Goal: Transaction & Acquisition: Purchase product/service

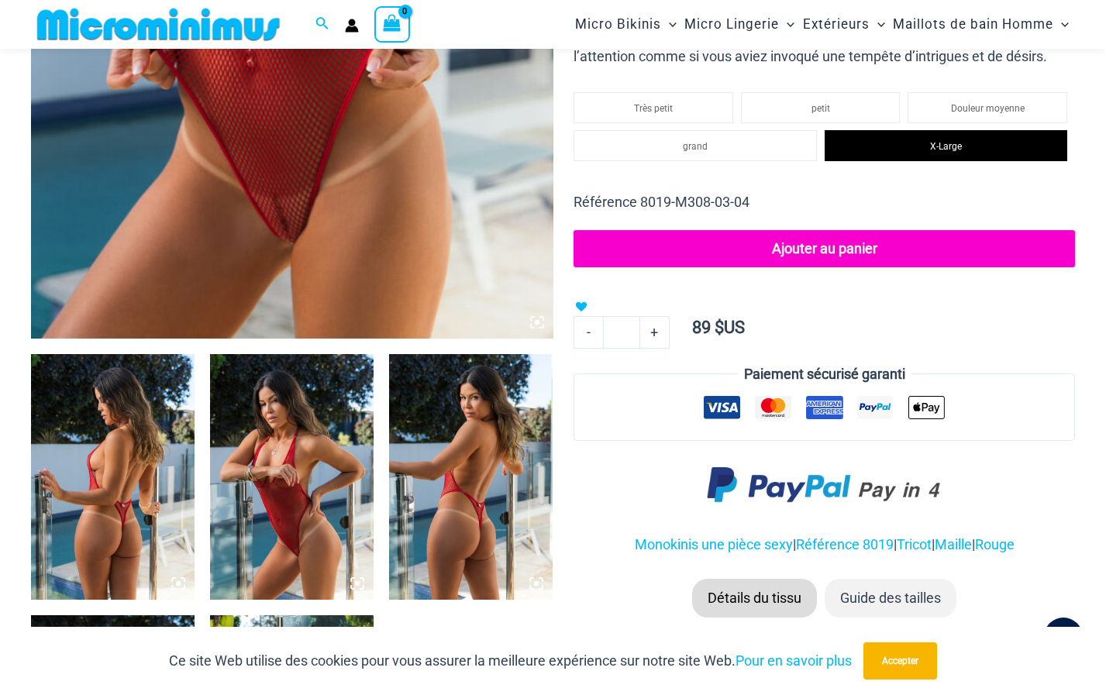
scroll to position [762, 0]
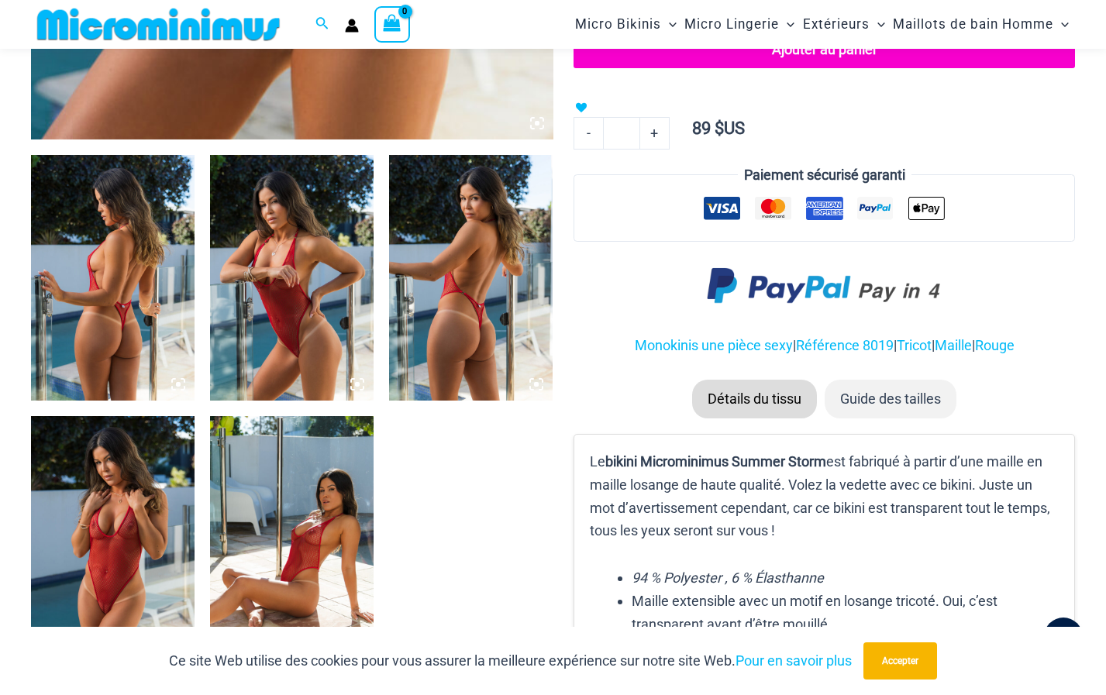
click at [330, 540] on img at bounding box center [292, 539] width 164 height 246
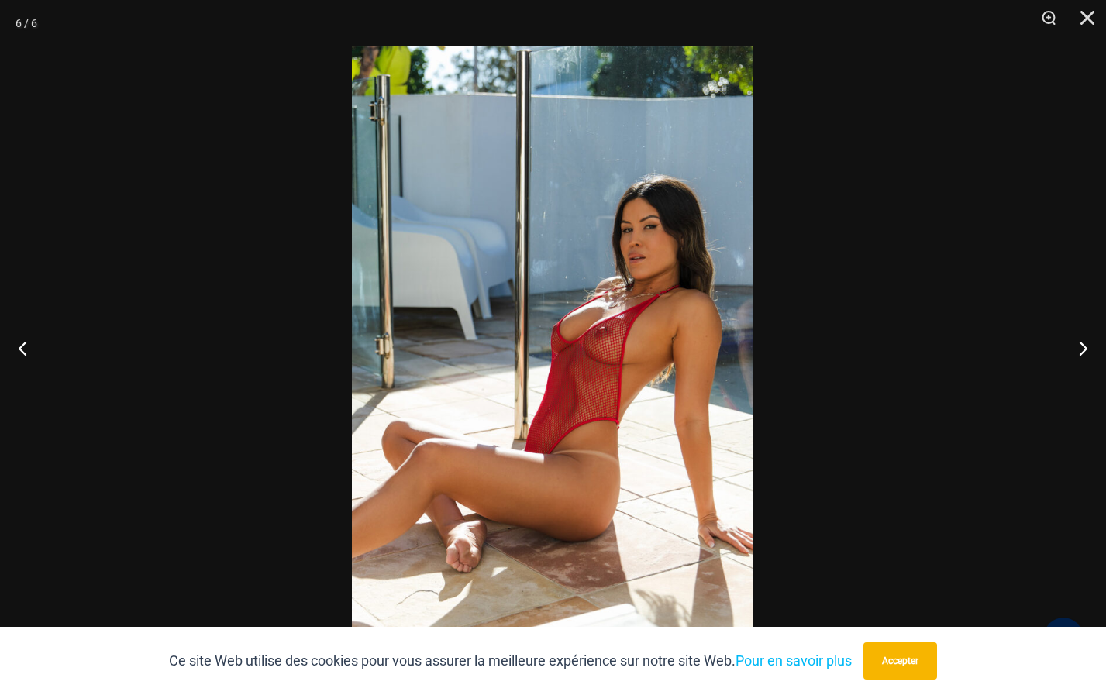
click at [557, 406] on img at bounding box center [553, 348] width 402 height 602
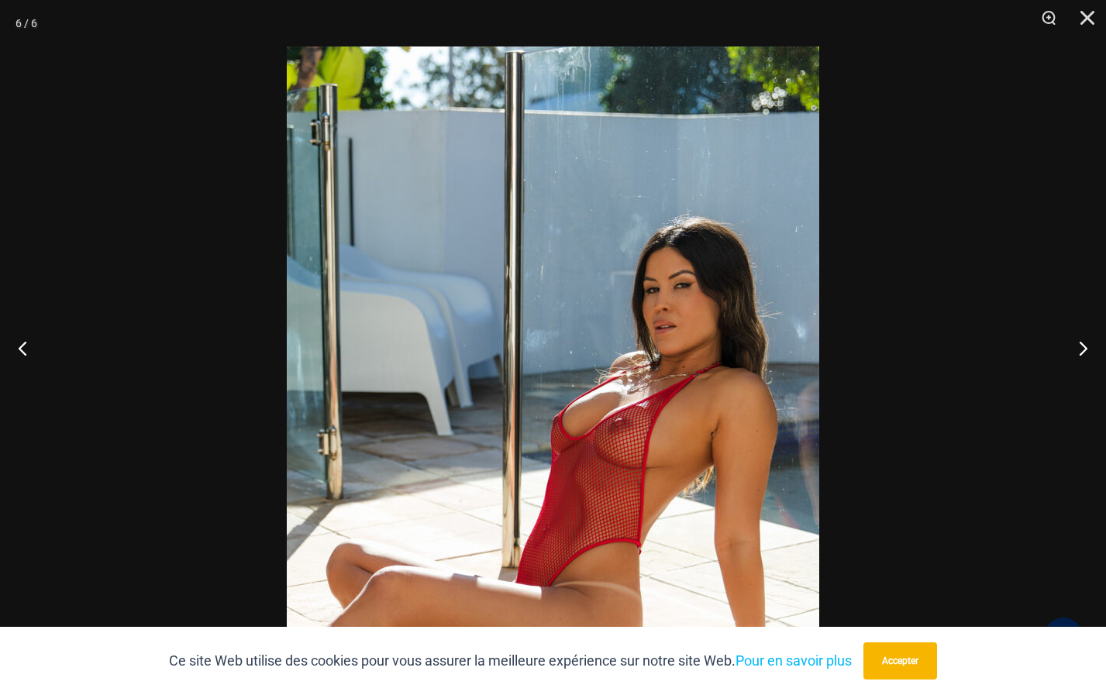
click at [1015, 447] on div at bounding box center [553, 347] width 1106 height 695
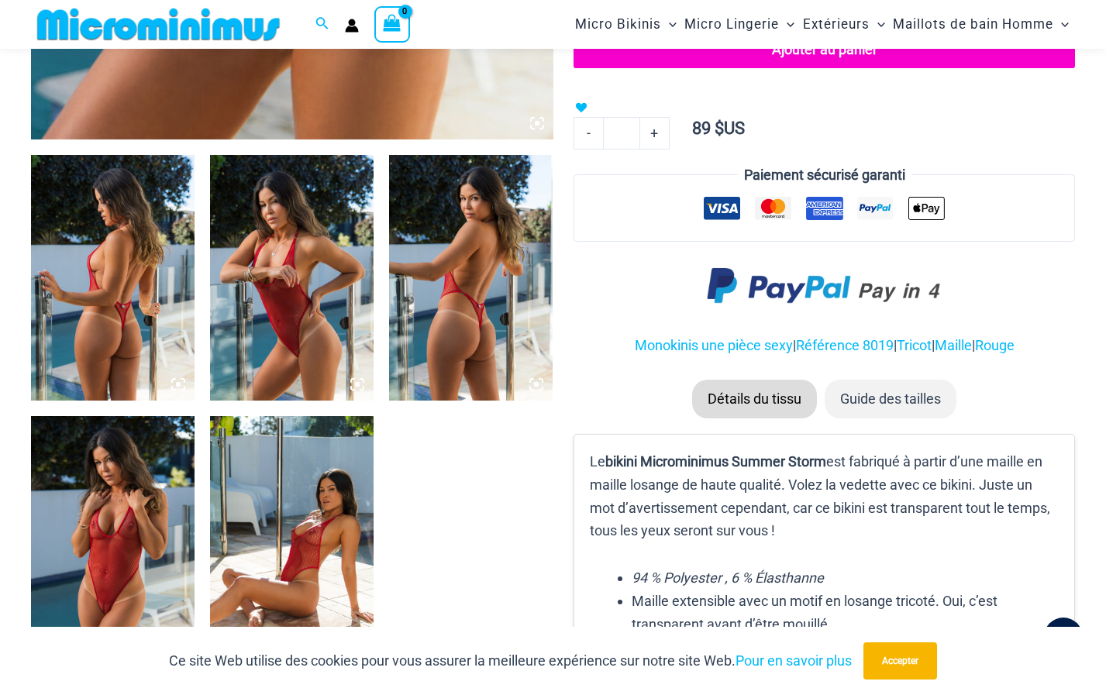
click at [305, 350] on img at bounding box center [292, 278] width 164 height 246
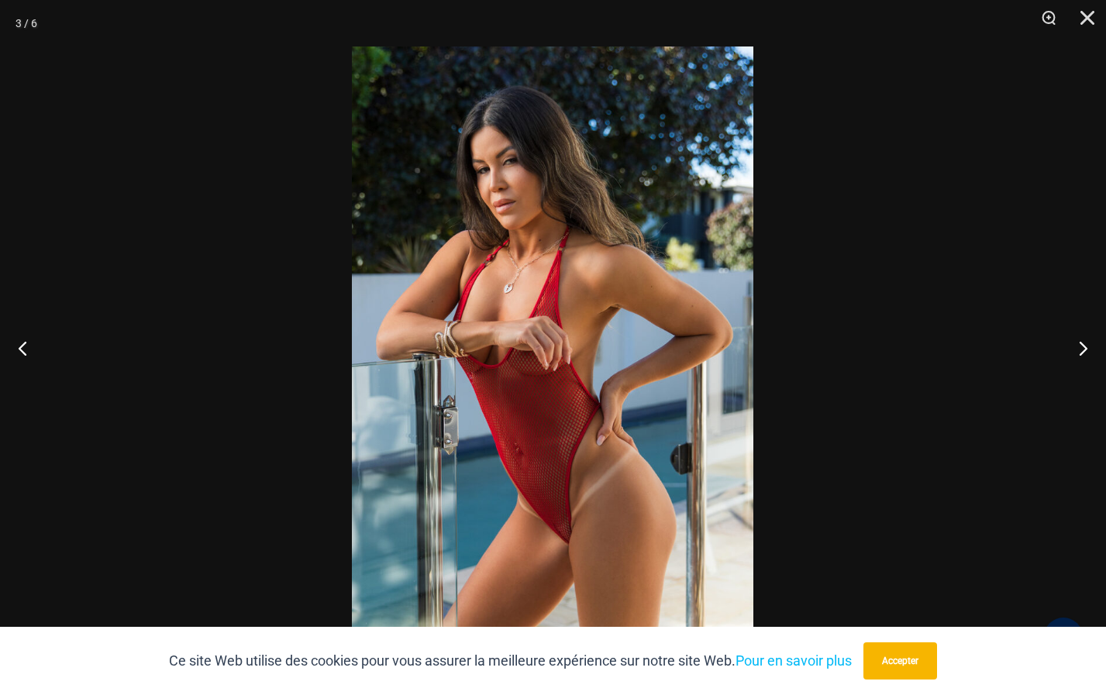
click at [547, 410] on img at bounding box center [553, 348] width 402 height 602
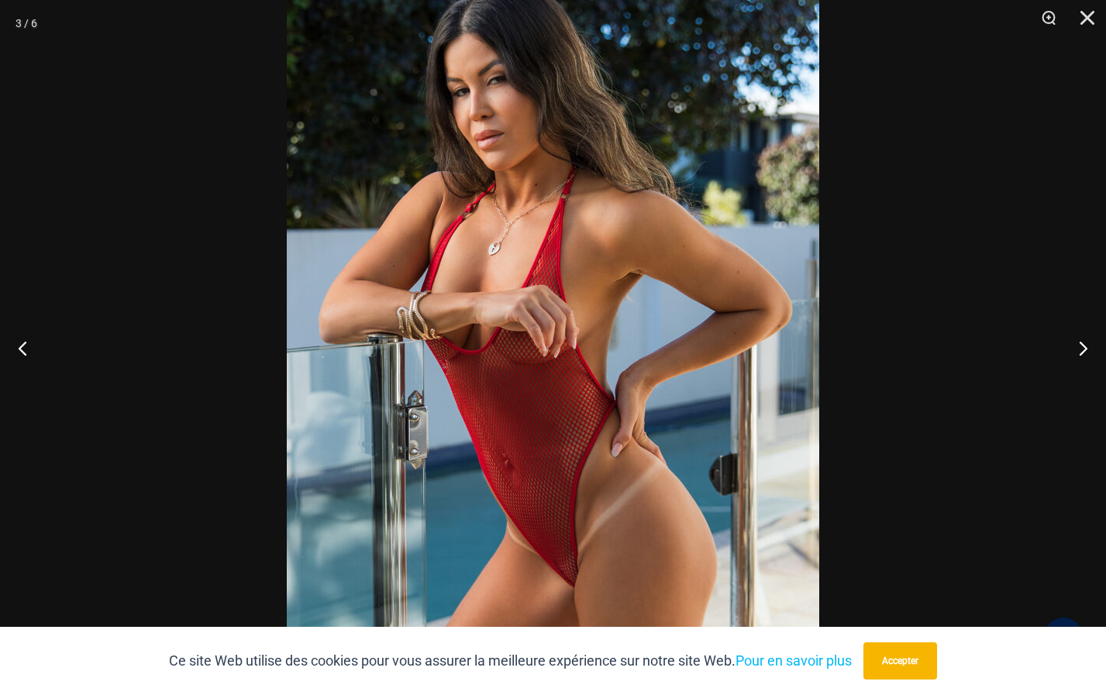
click at [905, 564] on div at bounding box center [553, 347] width 1106 height 695
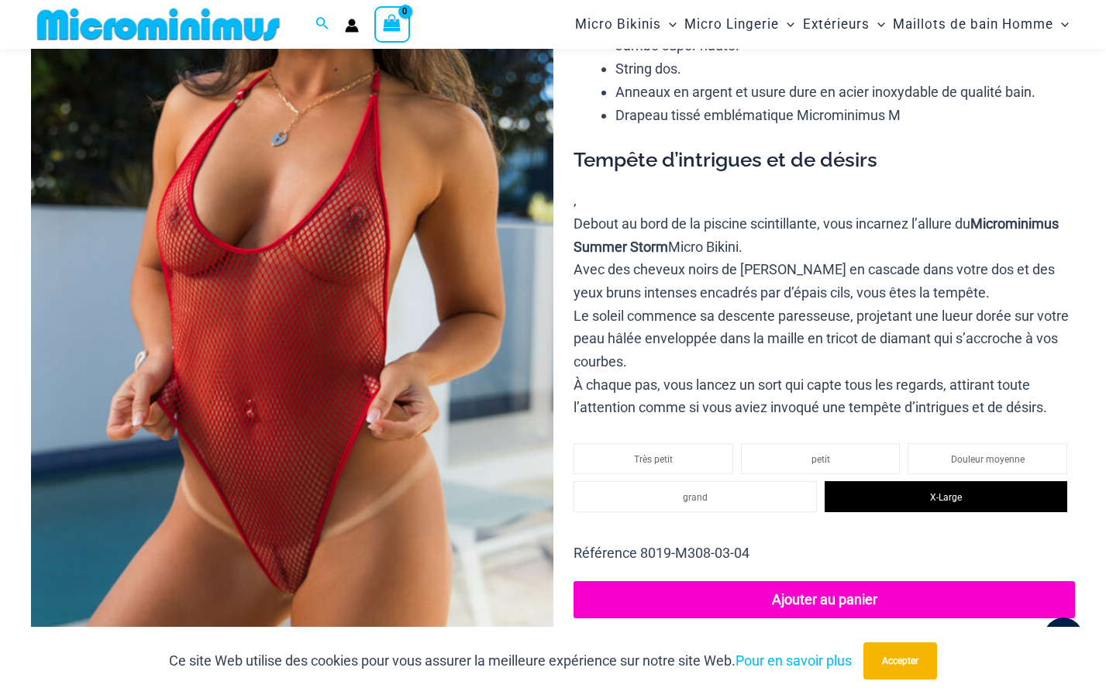
scroll to position [300, 0]
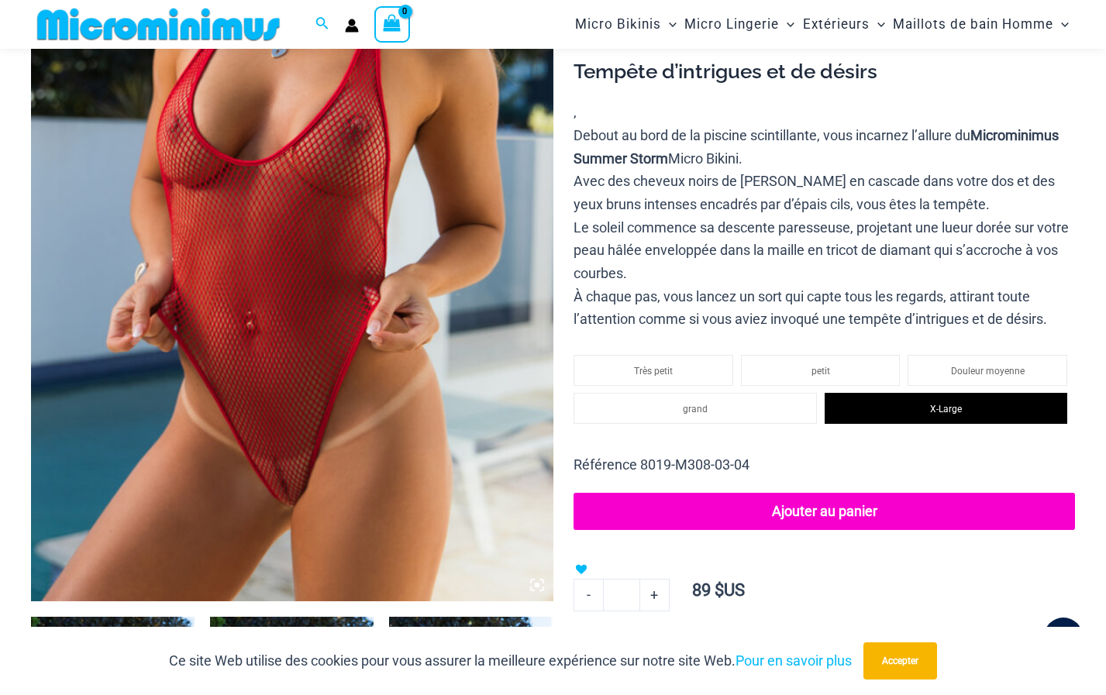
click at [1066, 566] on div "Ajouter à la liste de souhaits Add to Wishlist" at bounding box center [825, 536] width 502 height 86
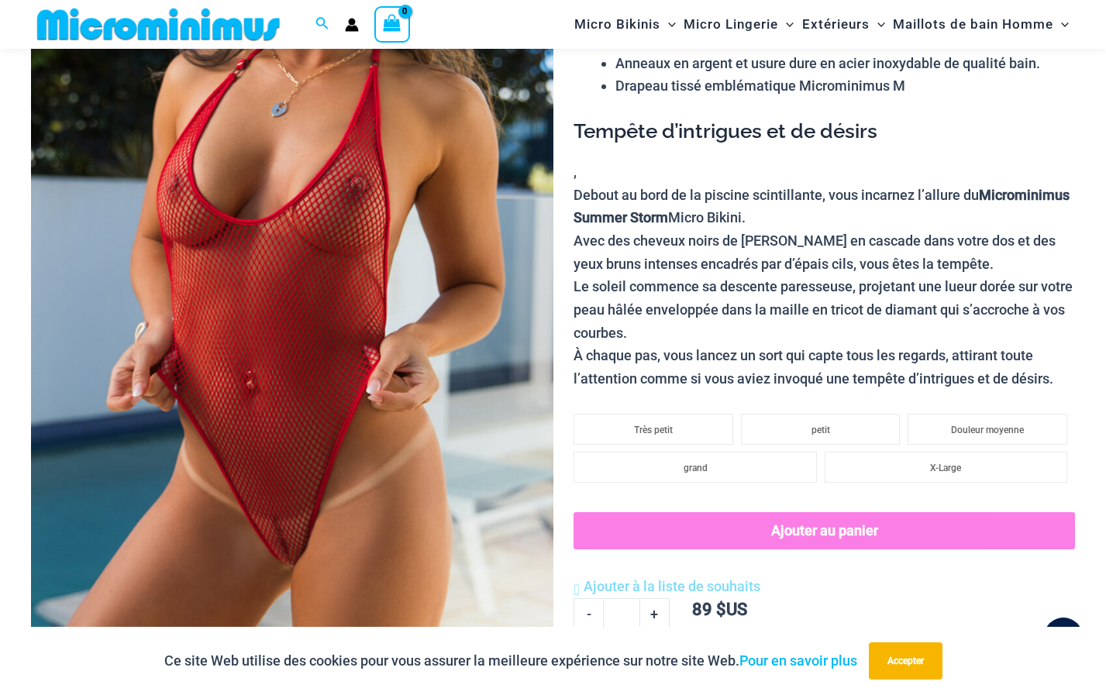
scroll to position [336, 0]
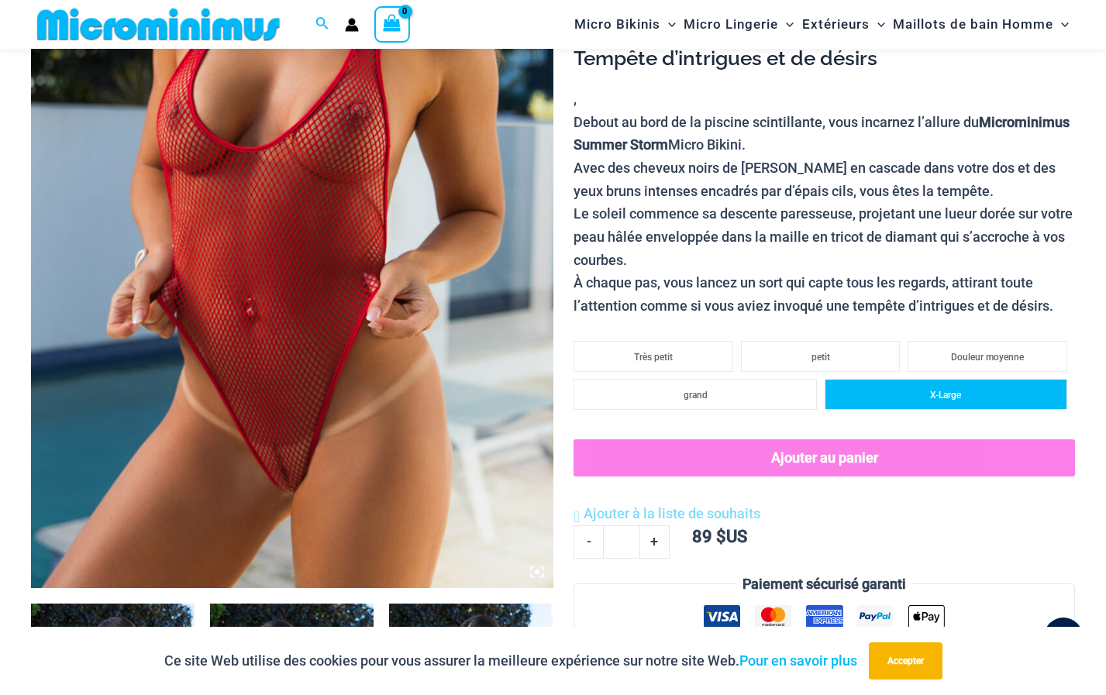
click at [950, 393] on span "X-Large" at bounding box center [945, 395] width 31 height 11
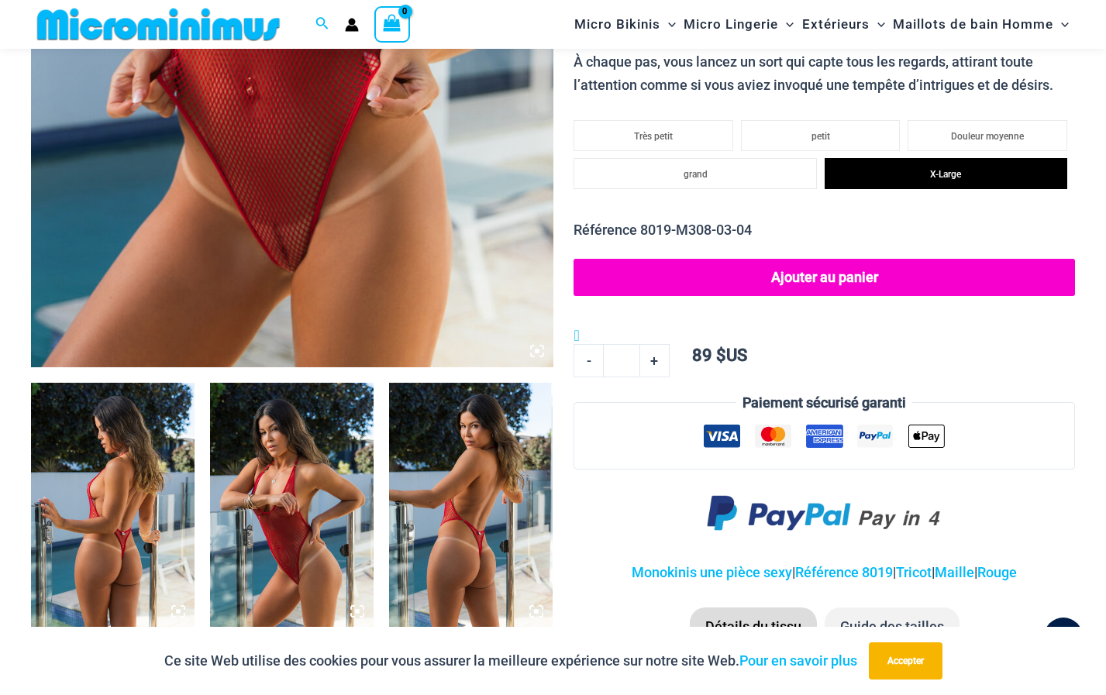
scroll to position [569, 0]
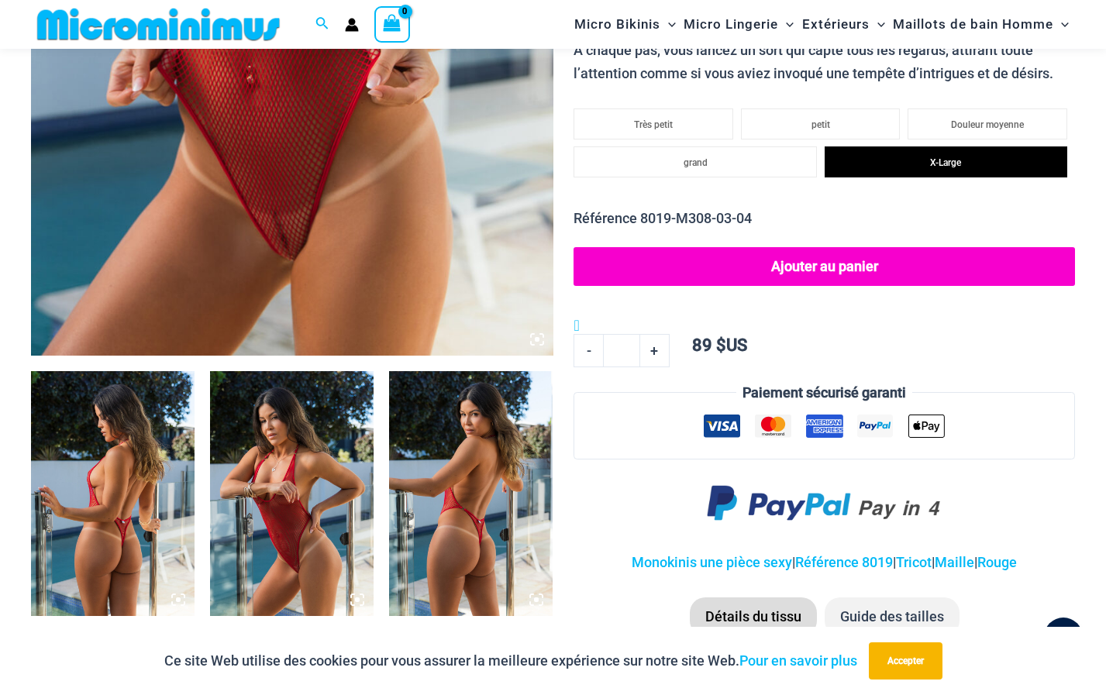
click at [787, 262] on button "Ajouter au panier" at bounding box center [825, 266] width 502 height 39
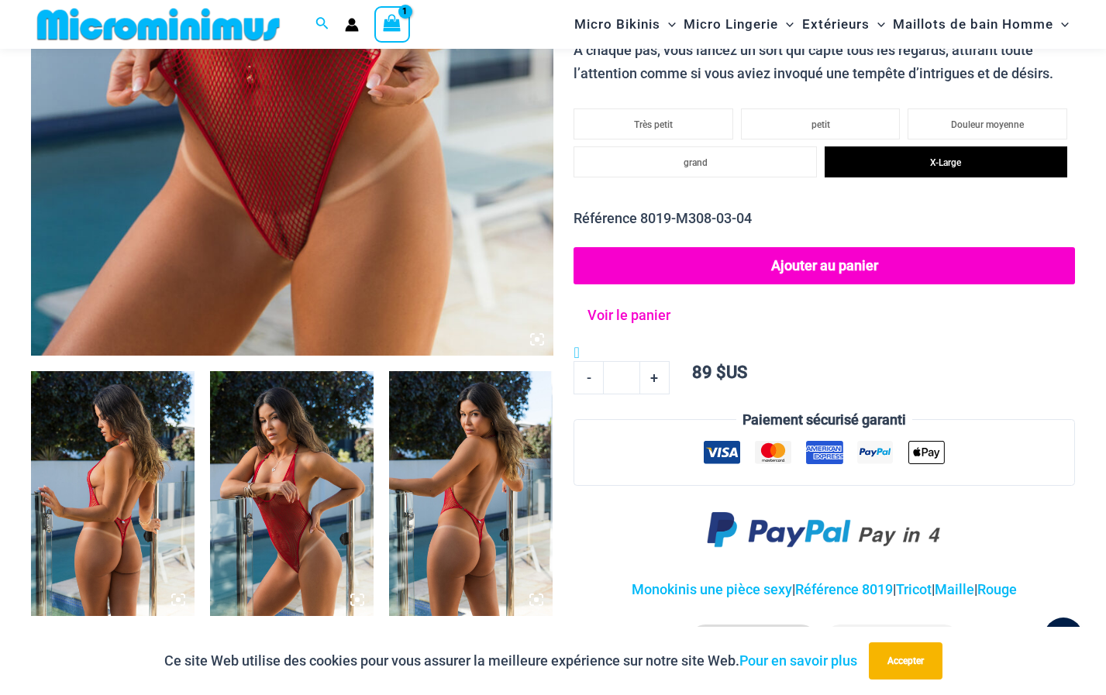
click at [636, 310] on link "Voir le panier" at bounding box center [628, 312] width 94 height 29
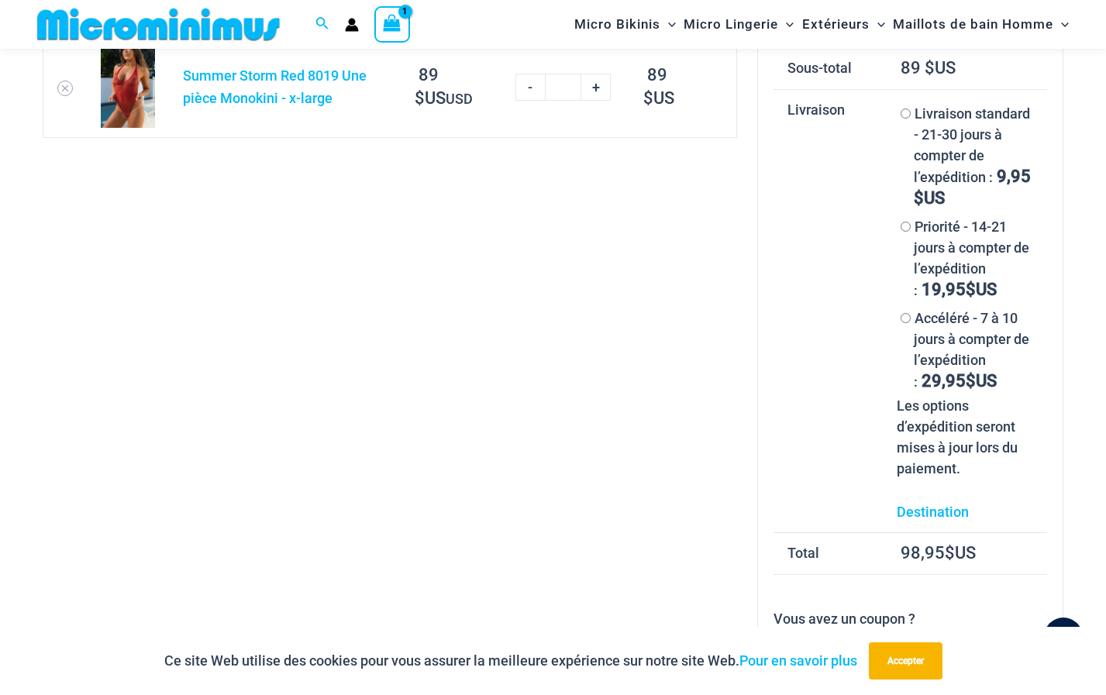
scroll to position [297, 0]
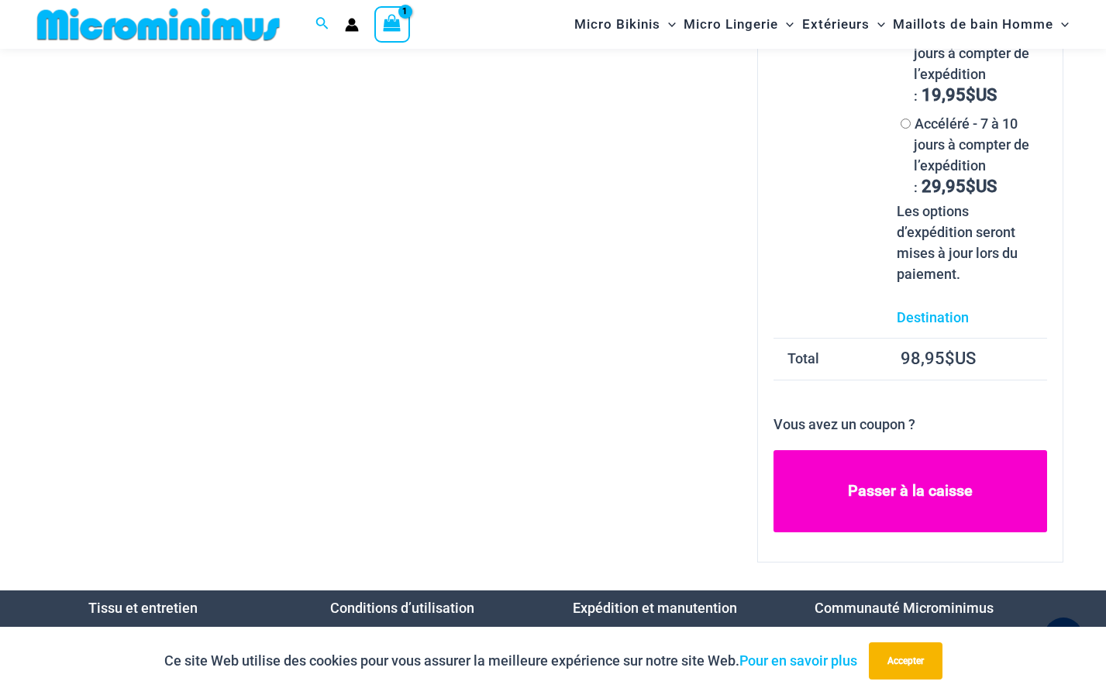
click at [862, 488] on link "Passer à la caisse" at bounding box center [911, 491] width 274 height 82
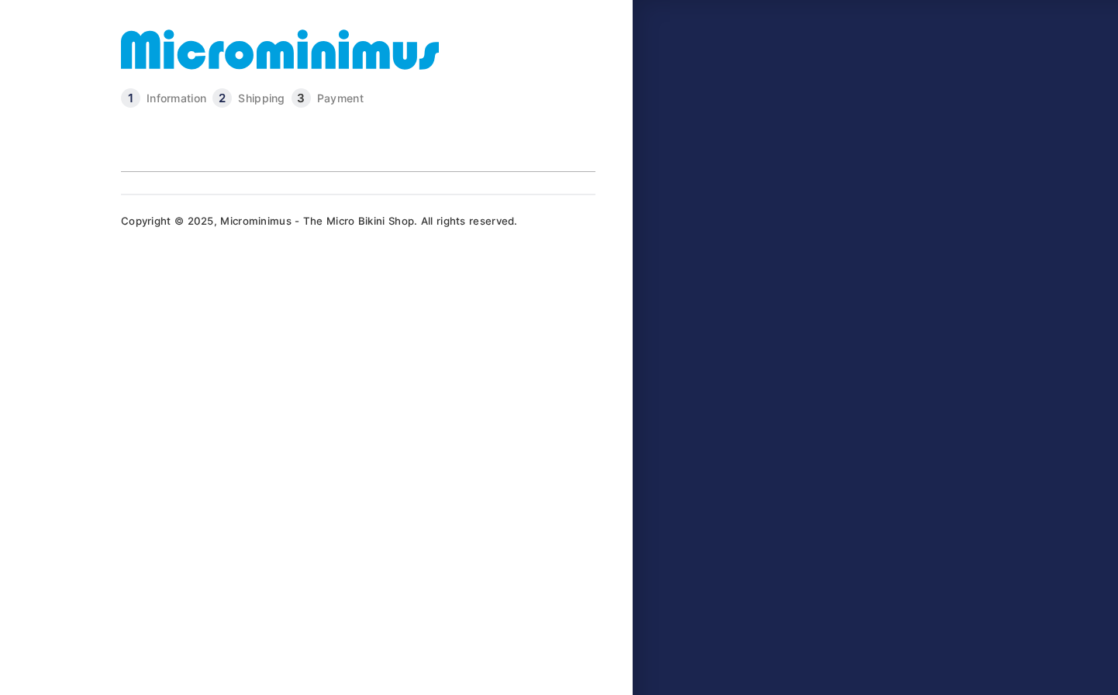
type input "**********"
type input "*******"
type input "*****"
type input "**********"
select select "**"
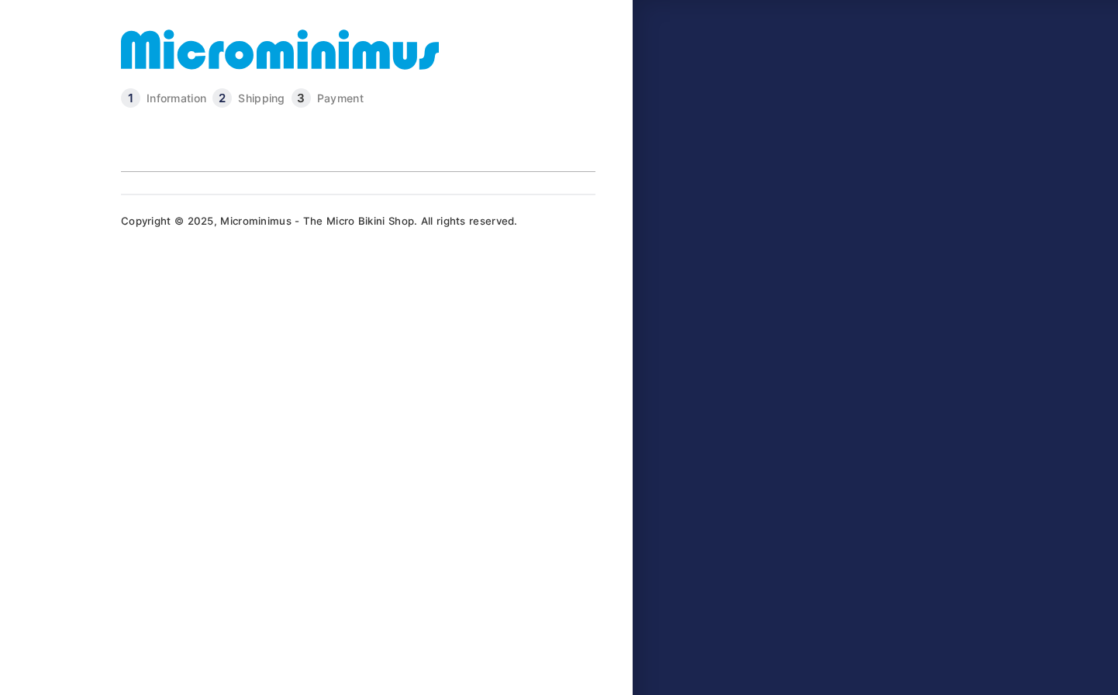
type input "*****"
type input "**********"
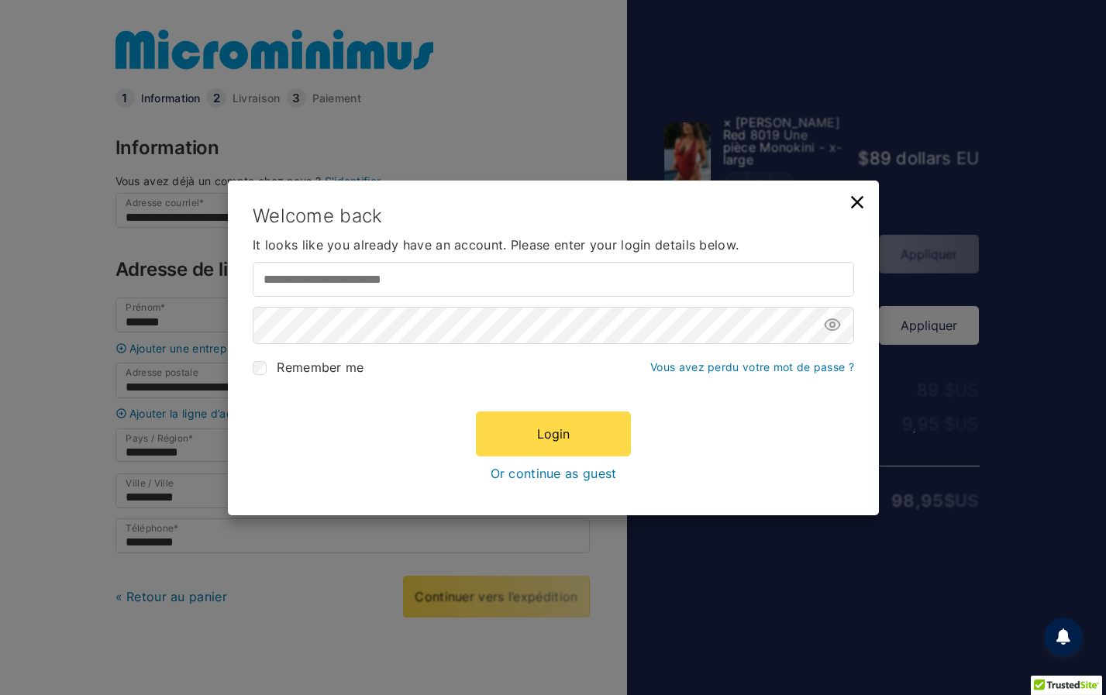
type input "**********"
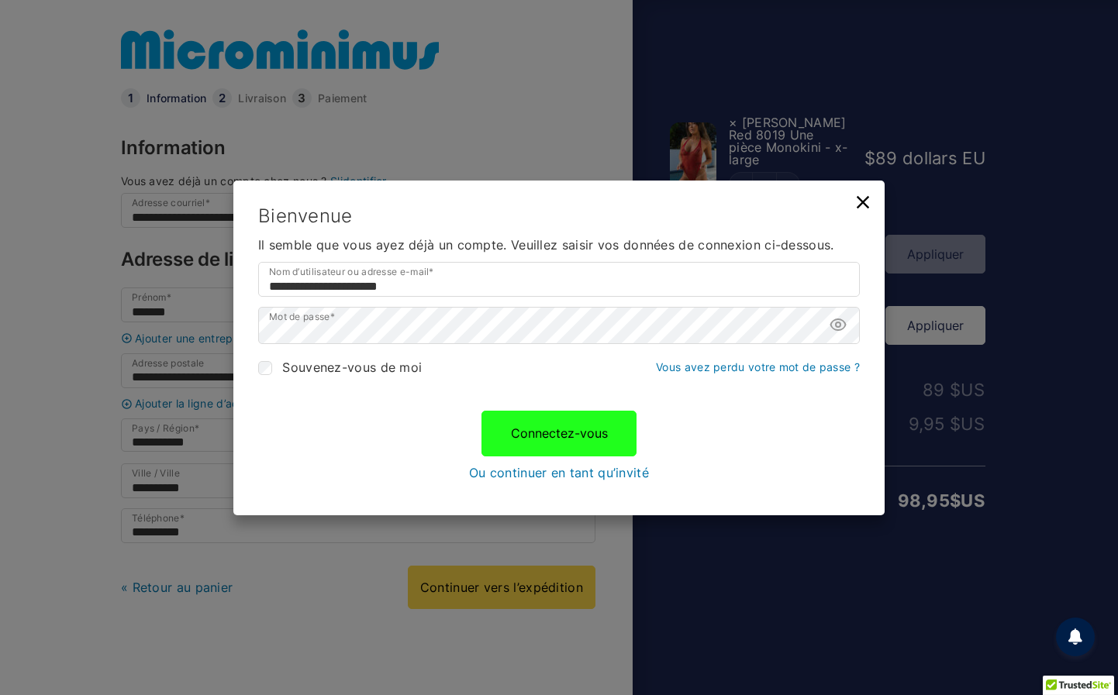
click at [536, 435] on button "Connectez-vous" at bounding box center [558, 433] width 155 height 45
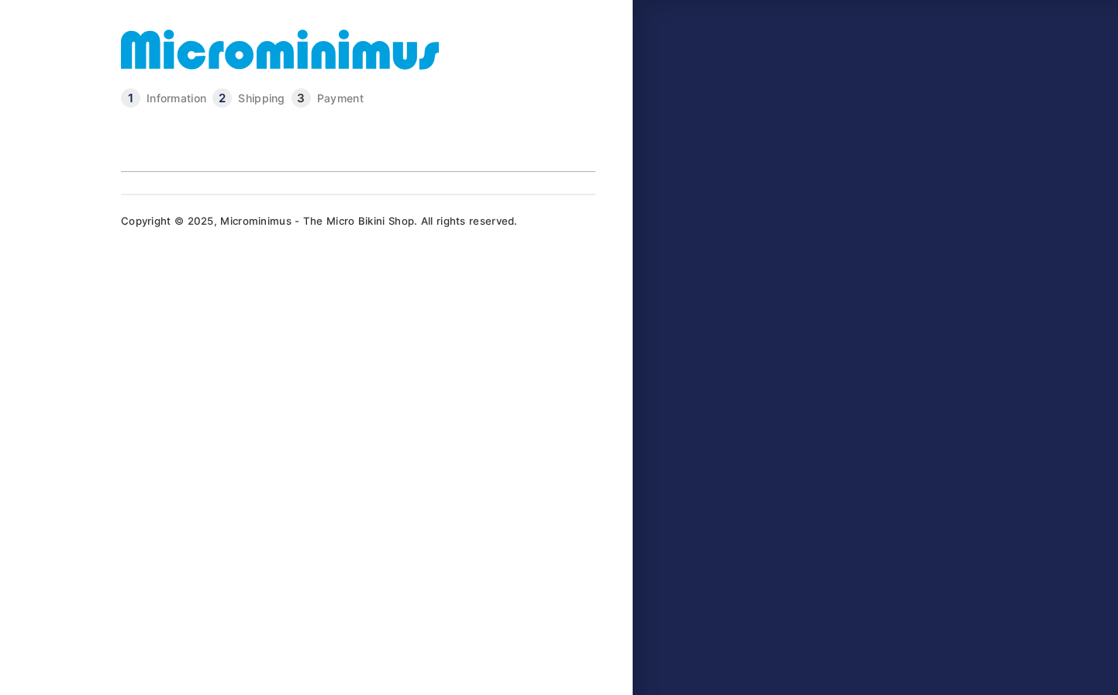
type input "**********"
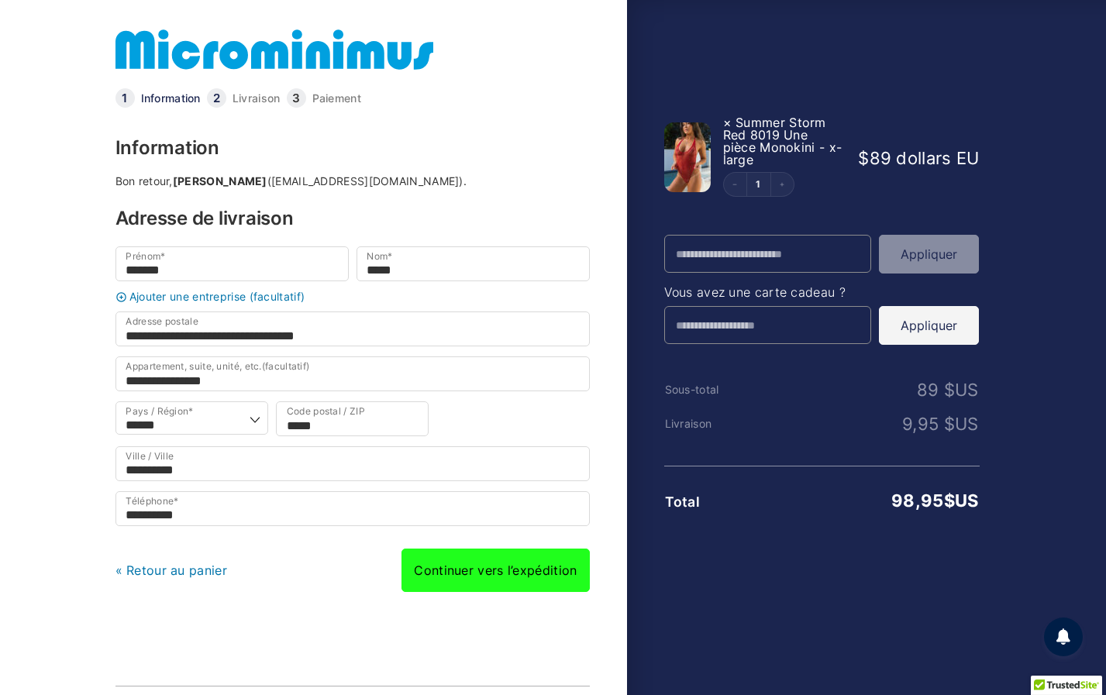
click at [484, 576] on link "Continuer vers l’expédition" at bounding box center [496, 570] width 188 height 43
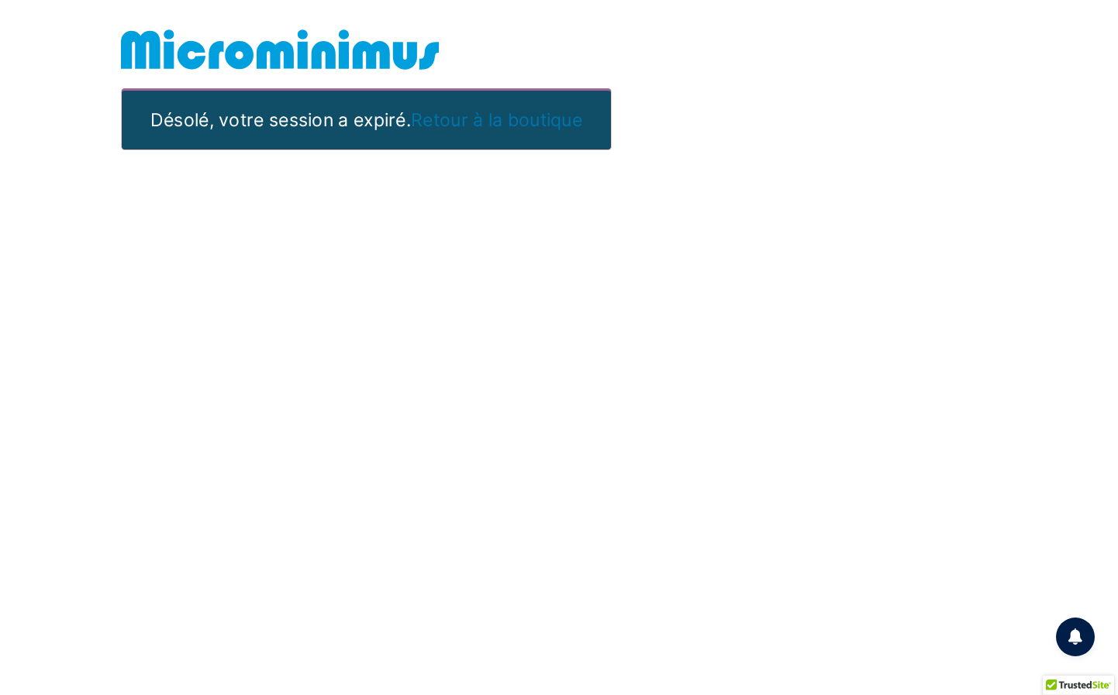
click at [490, 118] on link "Retour à la boutique" at bounding box center [496, 120] width 171 height 22
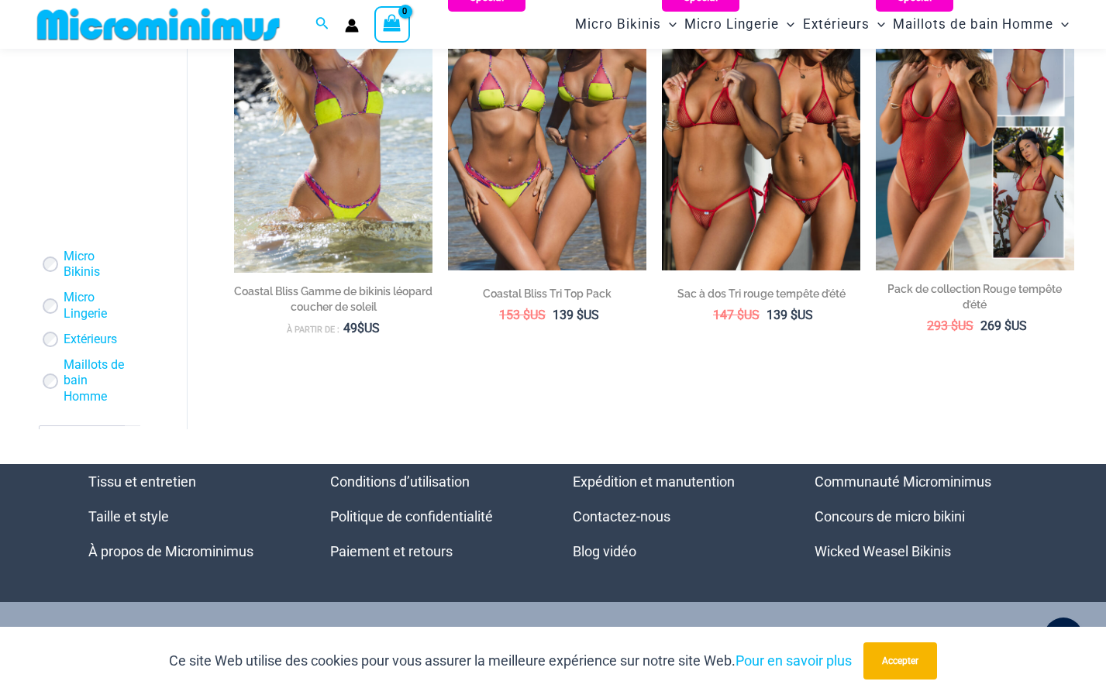
scroll to position [3065, 0]
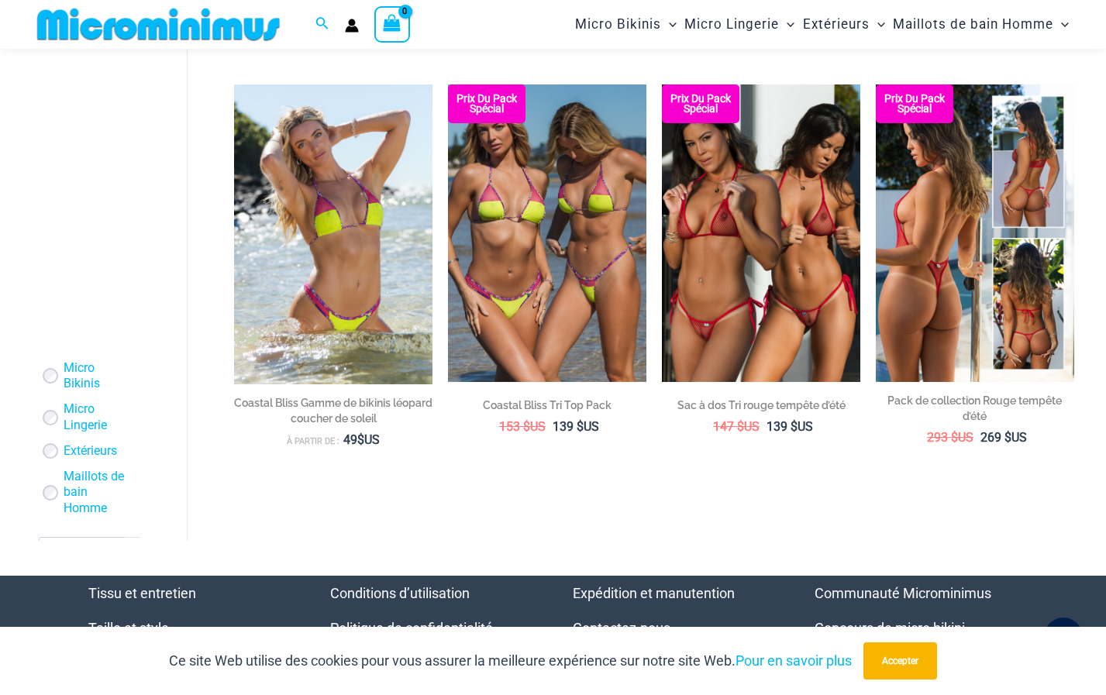
click at [930, 345] on img at bounding box center [975, 234] width 198 height 298
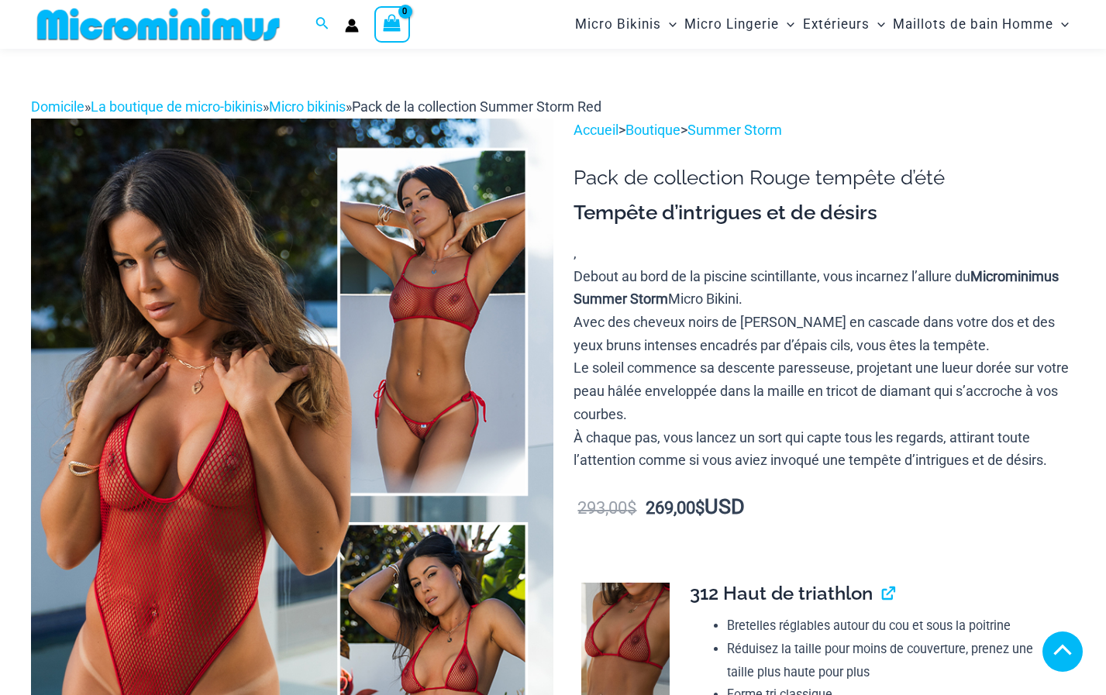
scroll to position [1281, 0]
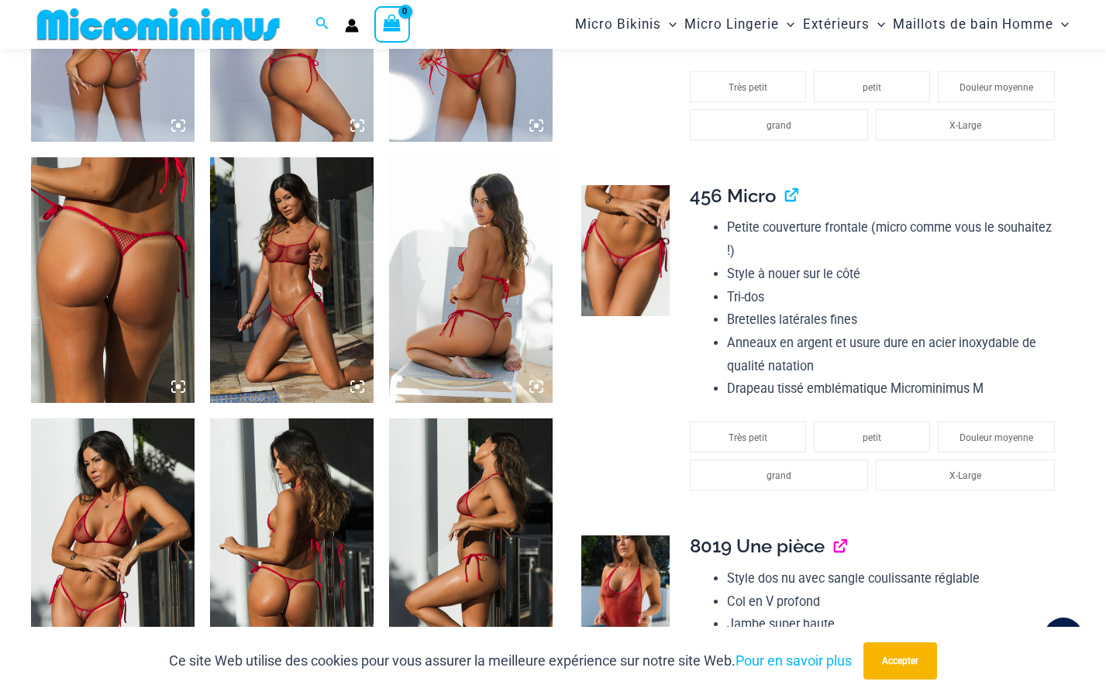
click at [834, 545] on link "View product" at bounding box center [834, 546] width 0 height 22
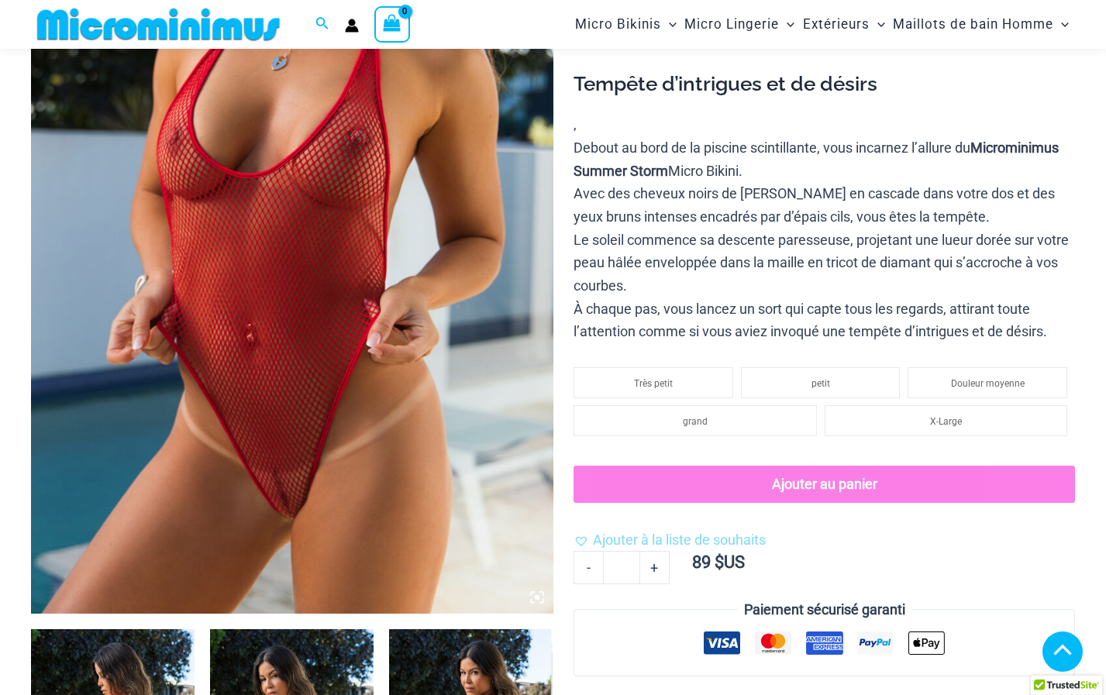
scroll to position [288, 0]
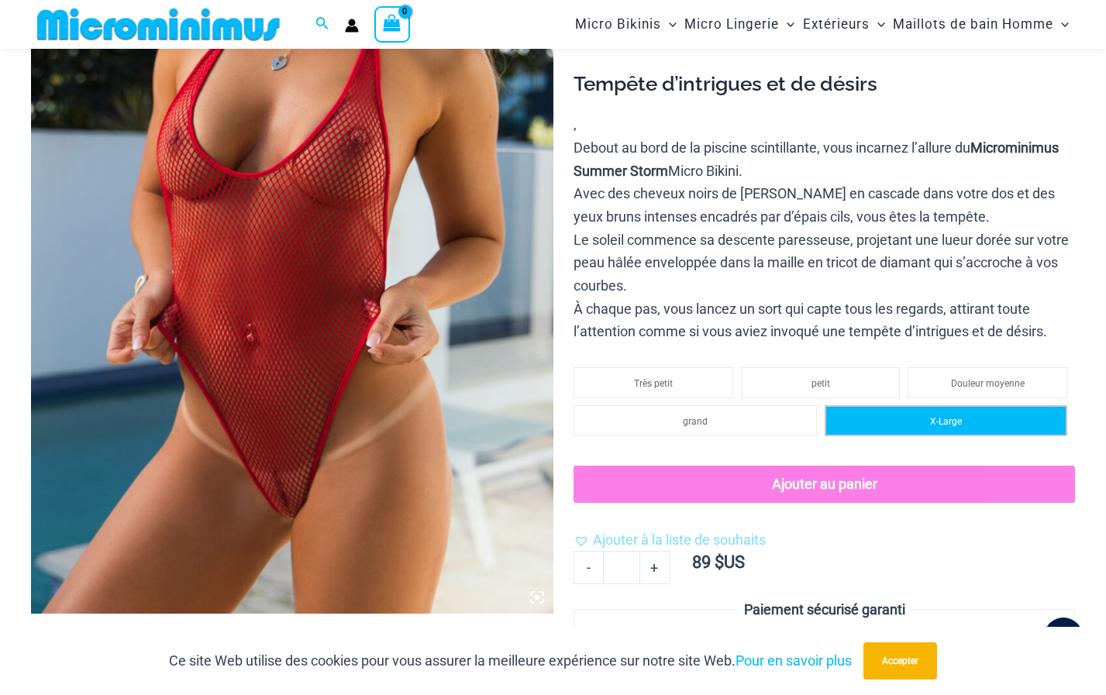
click at [954, 416] on span "X-Large" at bounding box center [946, 421] width 32 height 11
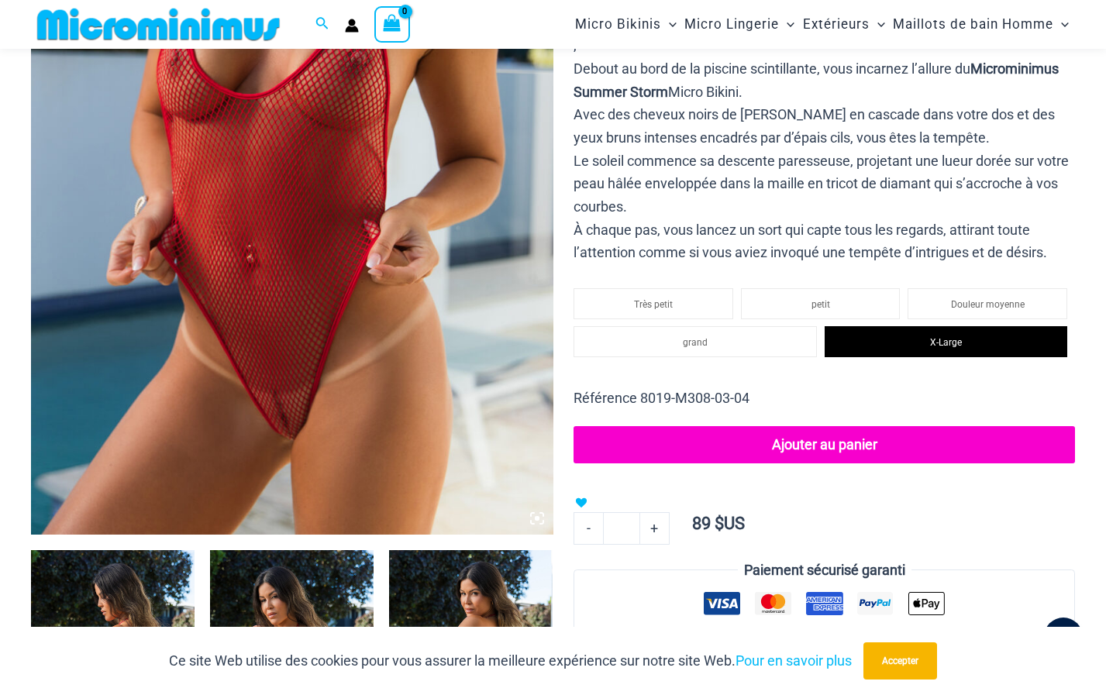
scroll to position [533, 0]
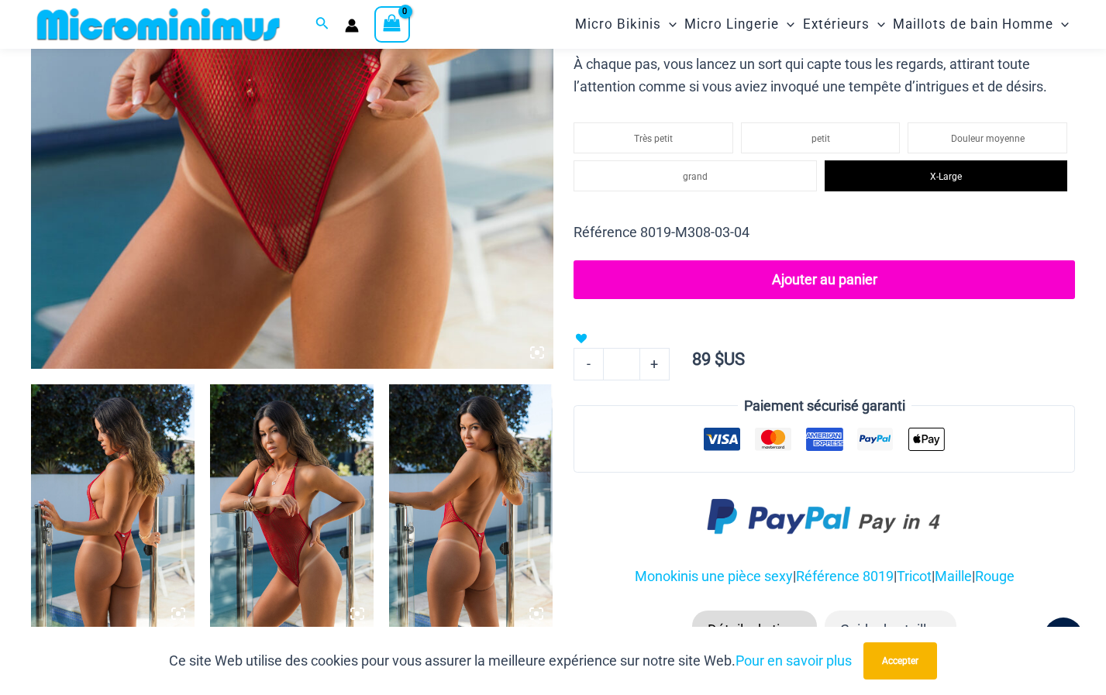
click at [833, 274] on button "Ajouter au panier" at bounding box center [825, 279] width 502 height 39
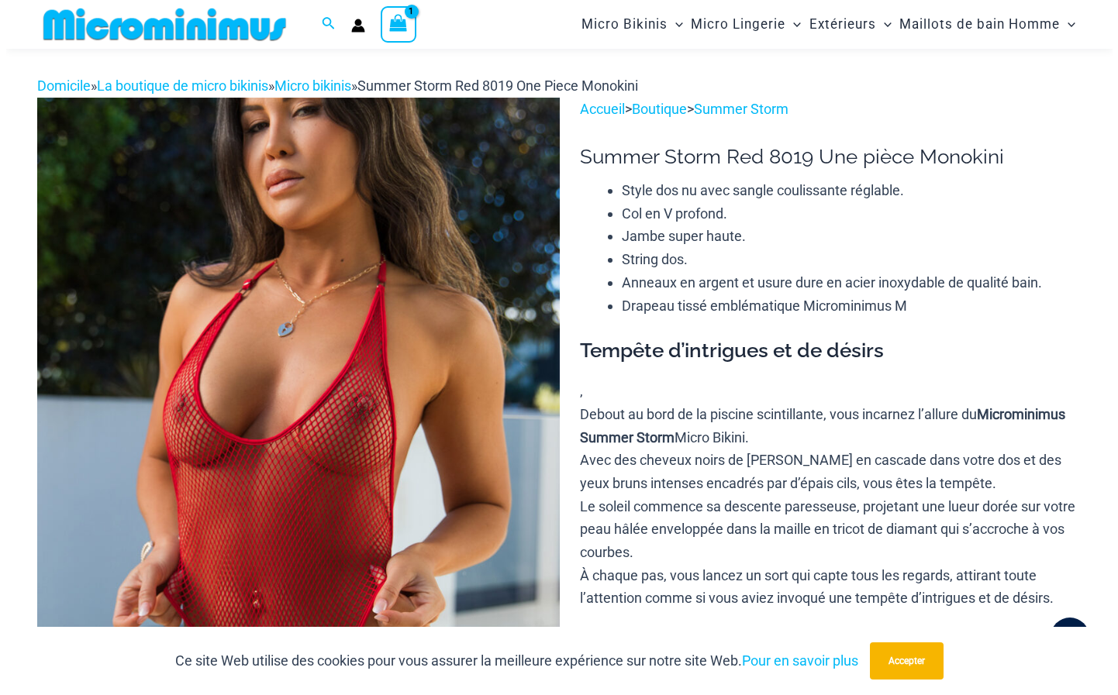
scroll to position [0, 0]
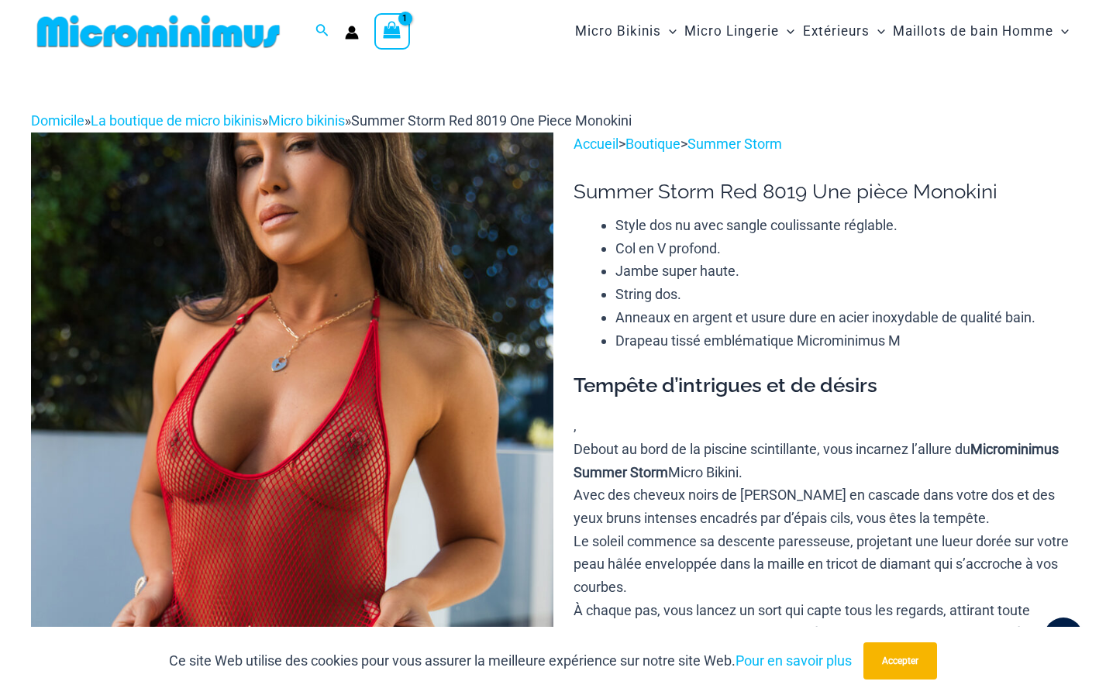
click at [395, 24] on icon "Voir le panier, 1 articles" at bounding box center [393, 30] width 18 height 18
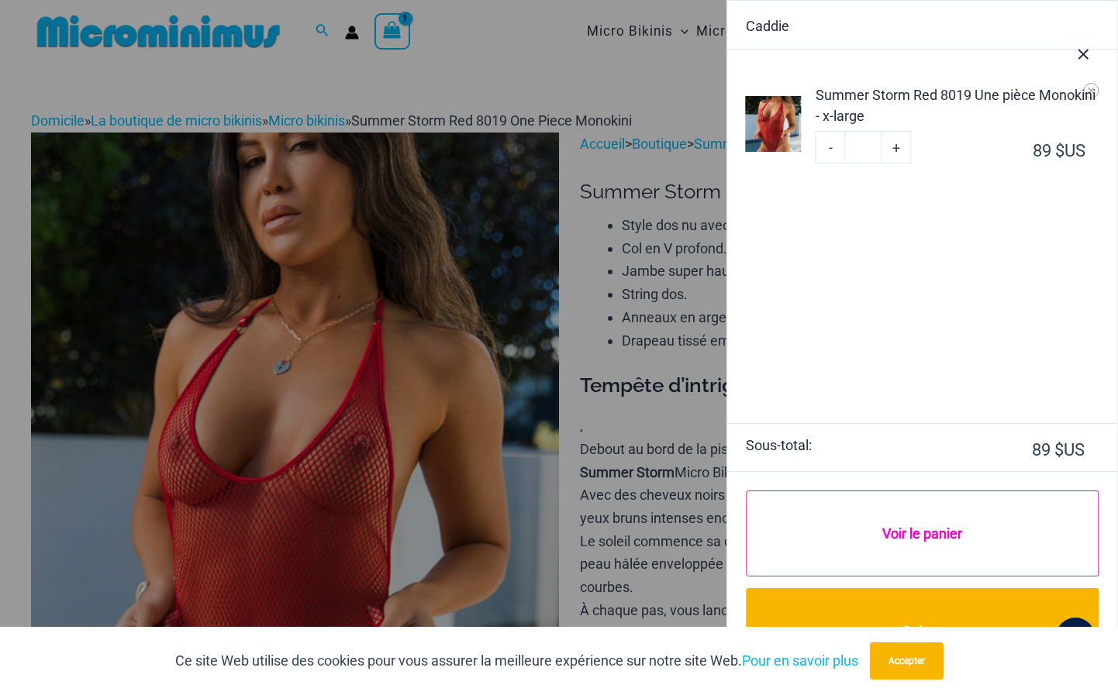
click at [922, 529] on link "Voir le panier" at bounding box center [922, 534] width 352 height 86
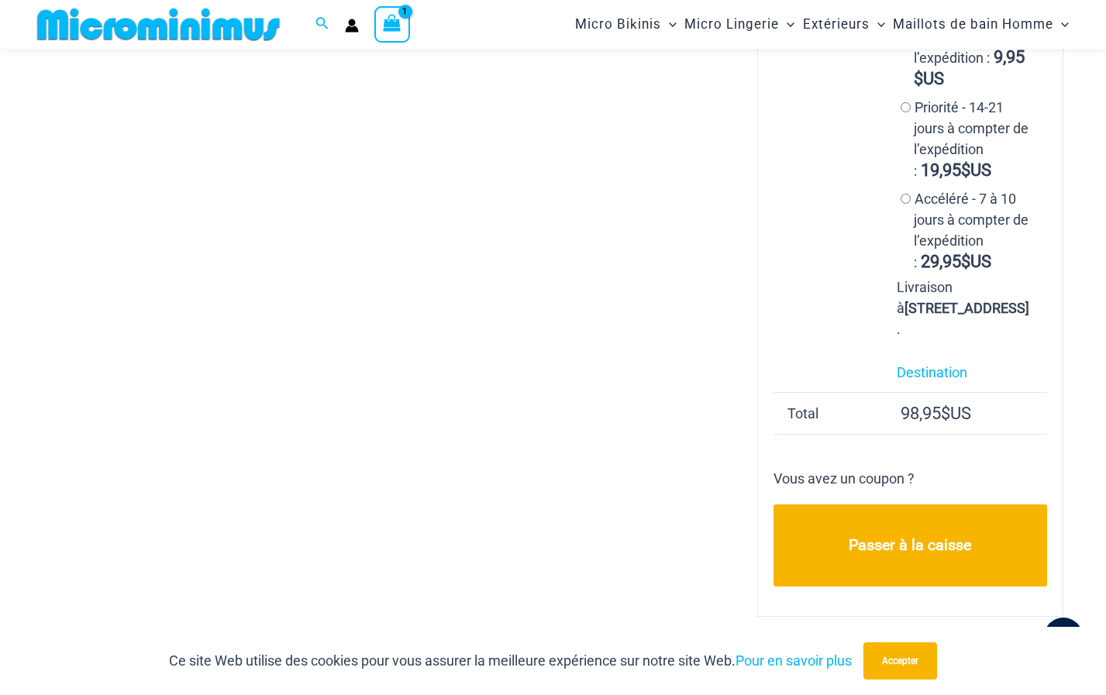
scroll to position [216, 0]
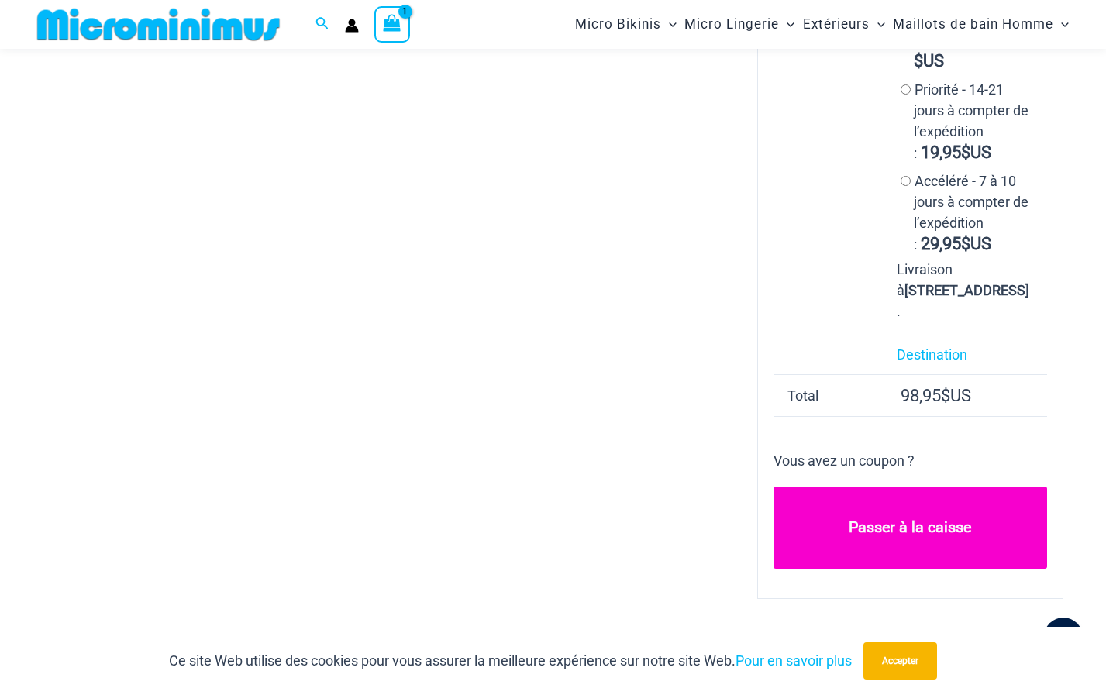
click at [886, 565] on link "Passer à la caisse" at bounding box center [911, 528] width 274 height 82
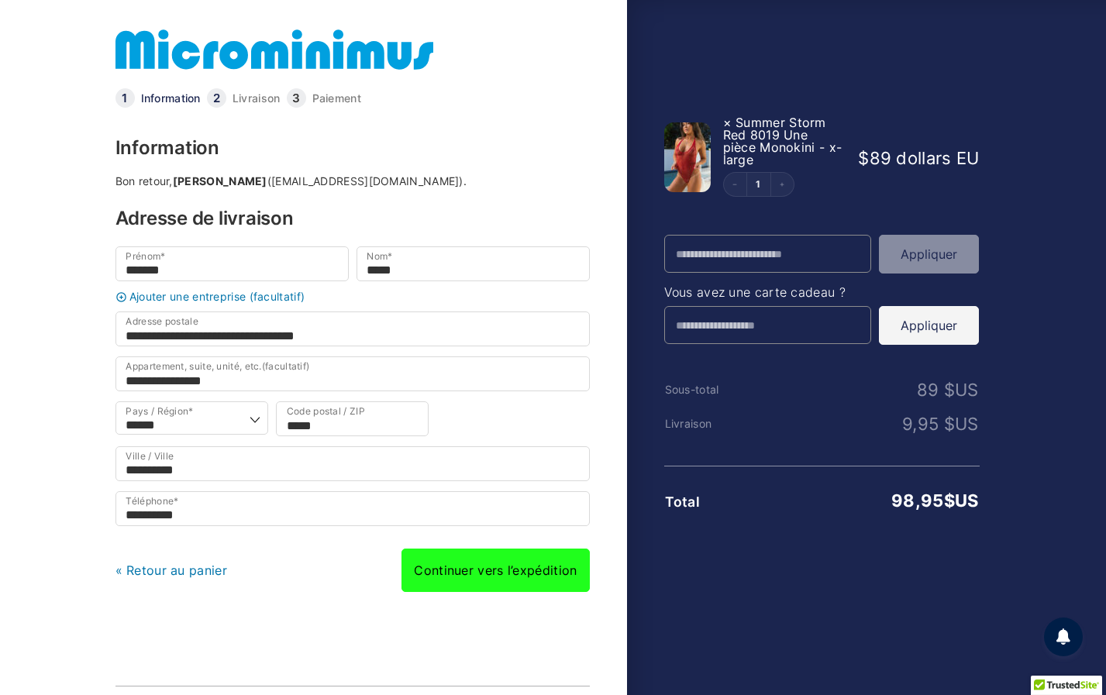
click at [500, 587] on link "Continuer vers l’expédition" at bounding box center [496, 570] width 188 height 43
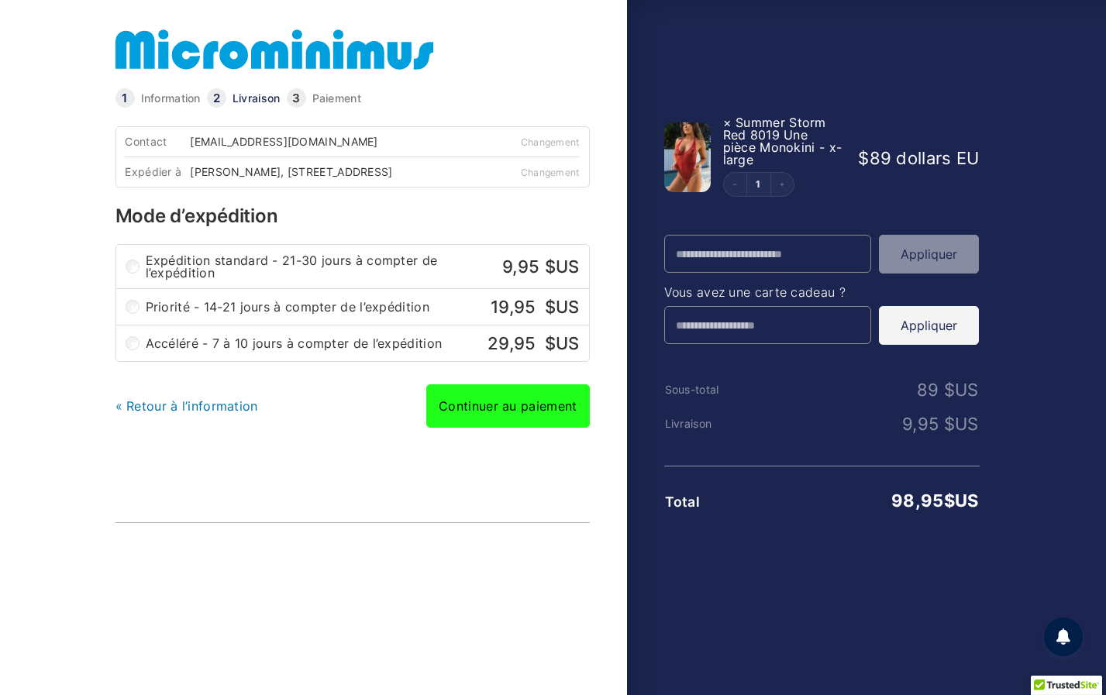
click at [509, 416] on link "Continuer au paiement" at bounding box center [507, 406] width 163 height 43
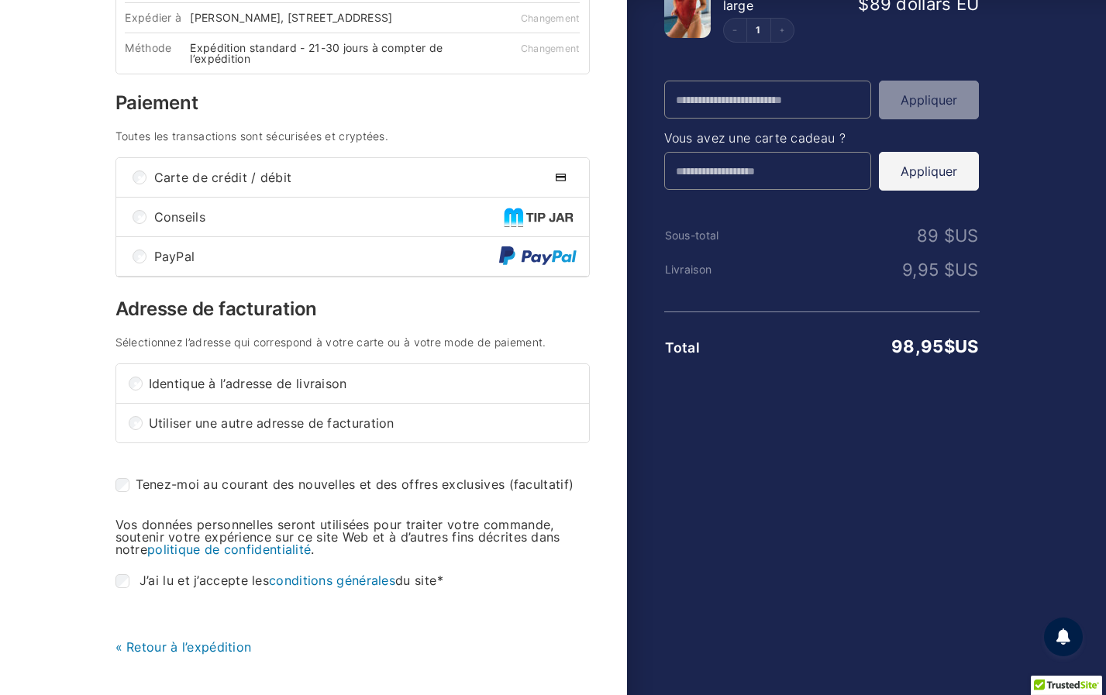
scroll to position [155, 0]
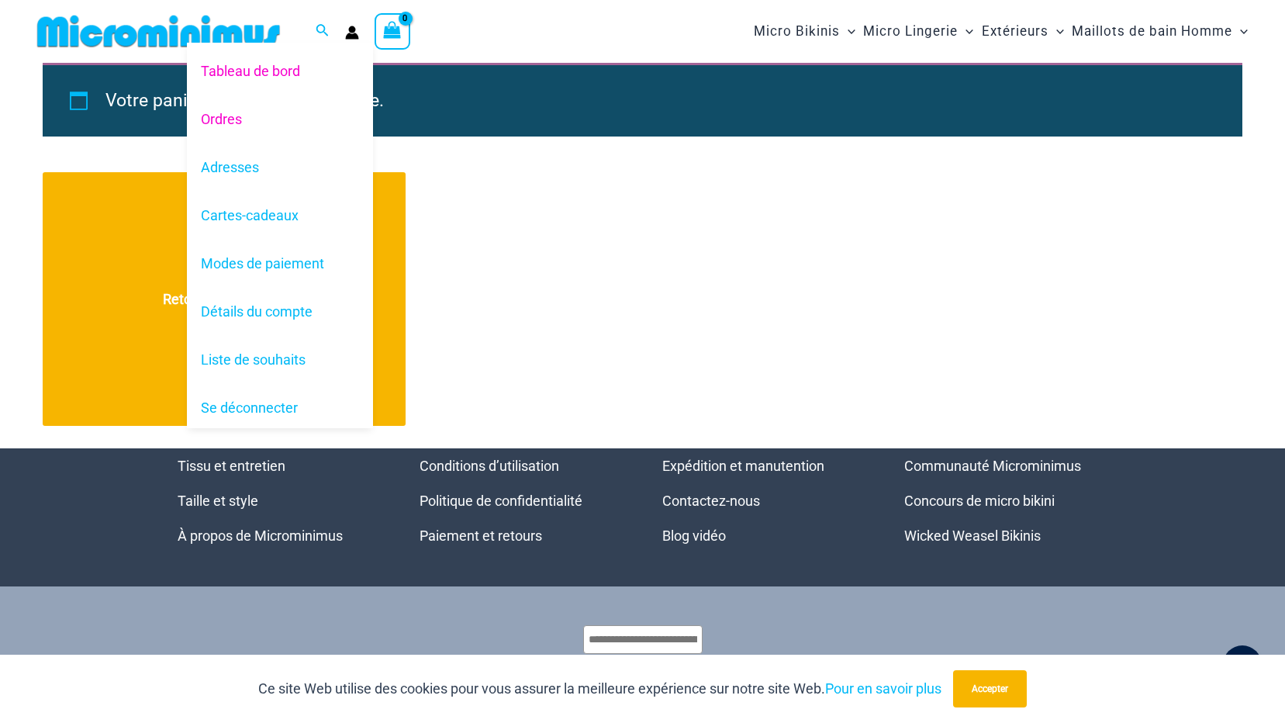
click at [229, 114] on link "Ordres" at bounding box center [280, 119] width 186 height 48
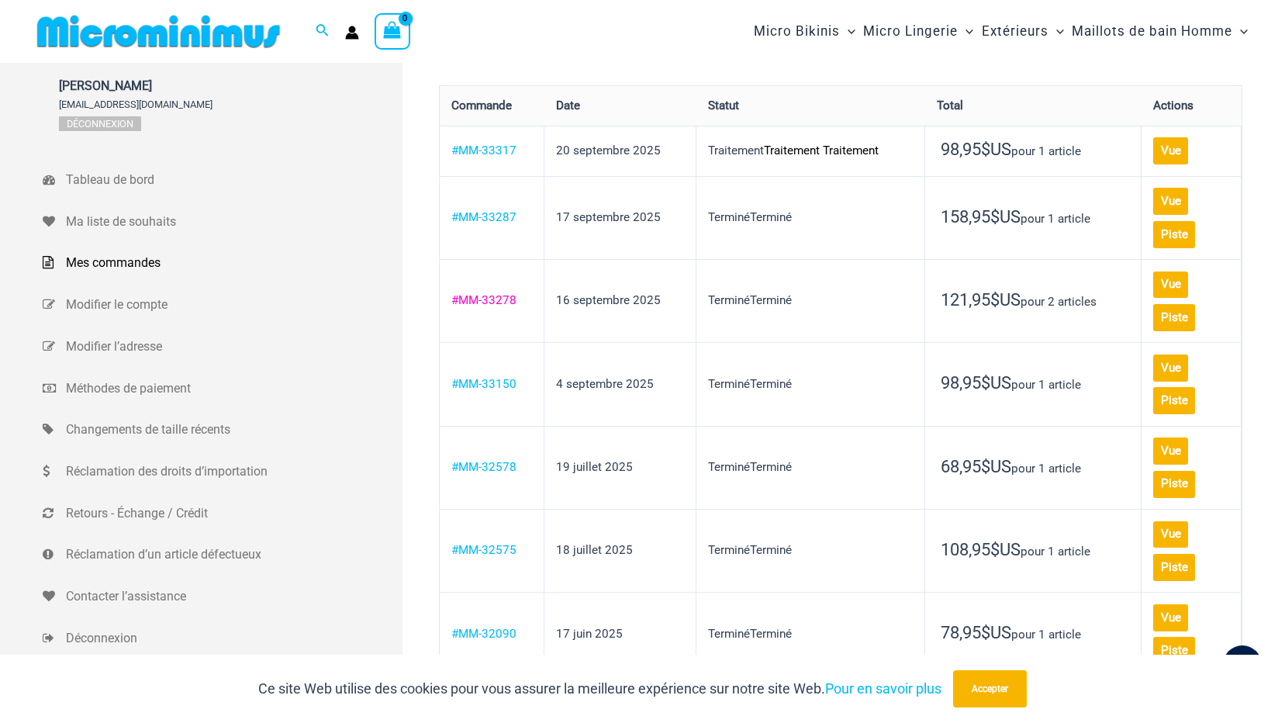
click at [492, 293] on link "#MM-33278" at bounding box center [483, 300] width 65 height 14
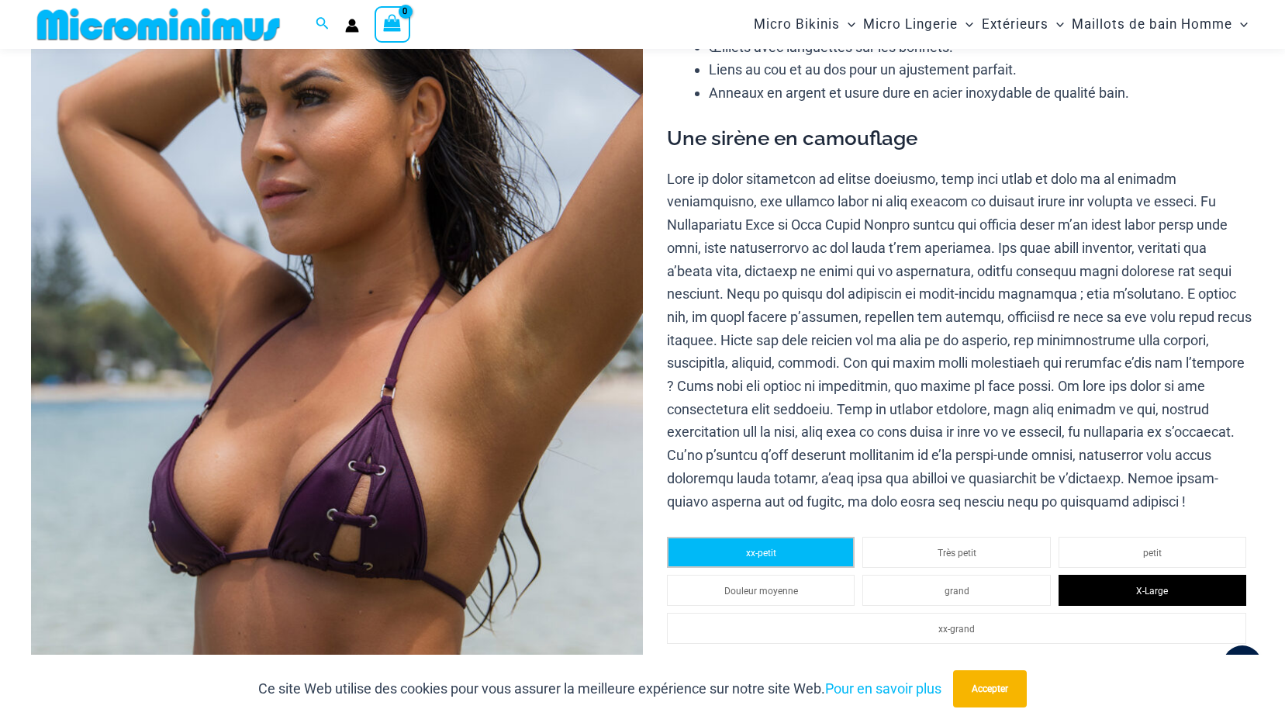
scroll to position [374, 0]
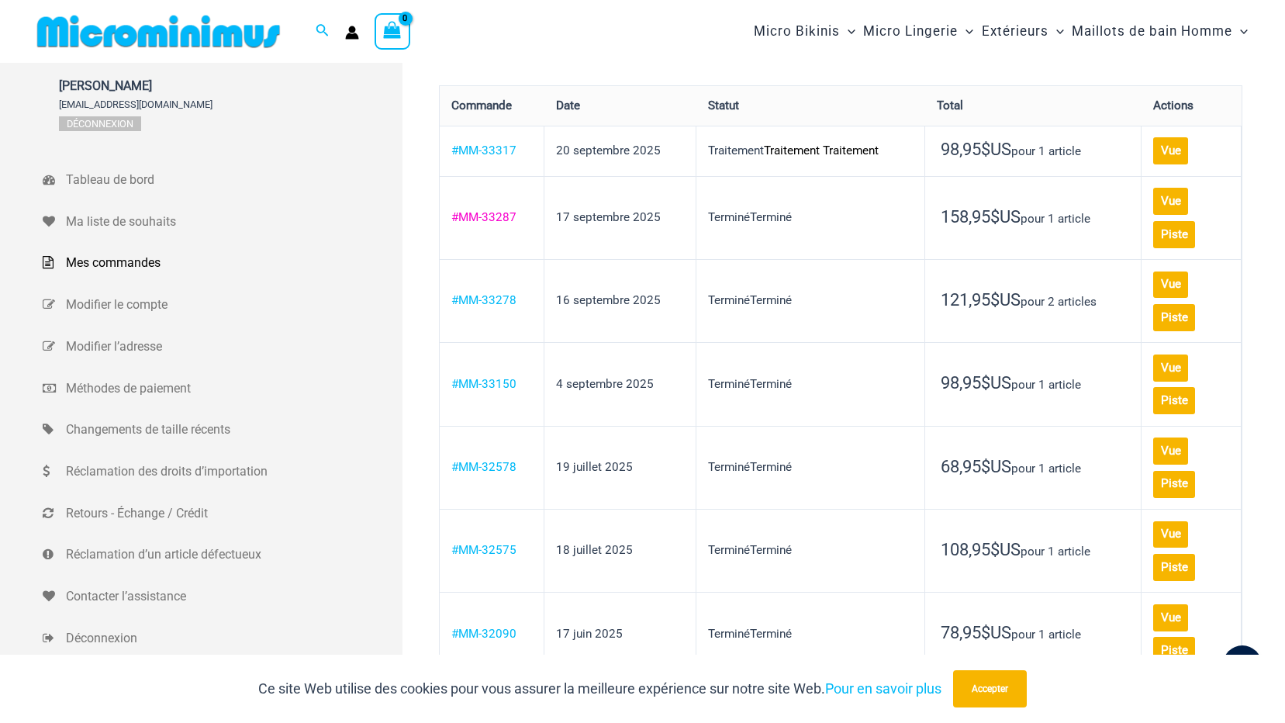
click at [494, 210] on link "#MM-33287" at bounding box center [483, 217] width 65 height 14
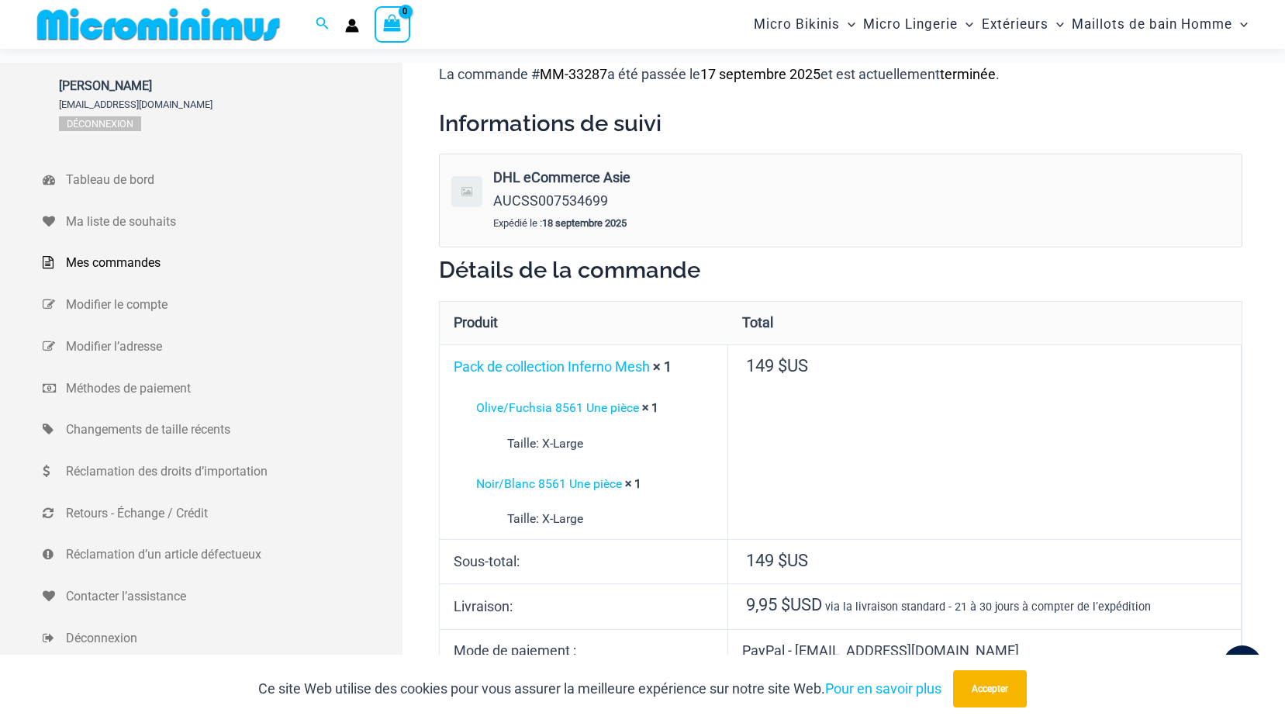
scroll to position [141, 0]
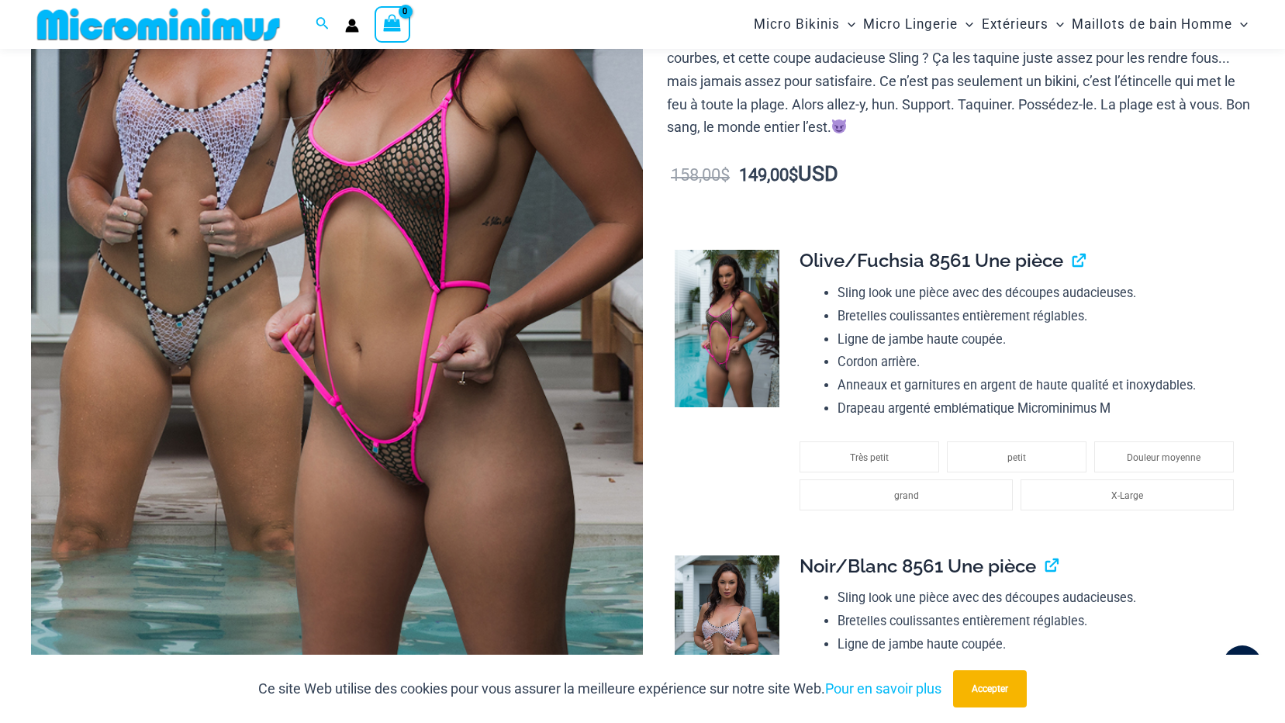
scroll to position [219, 0]
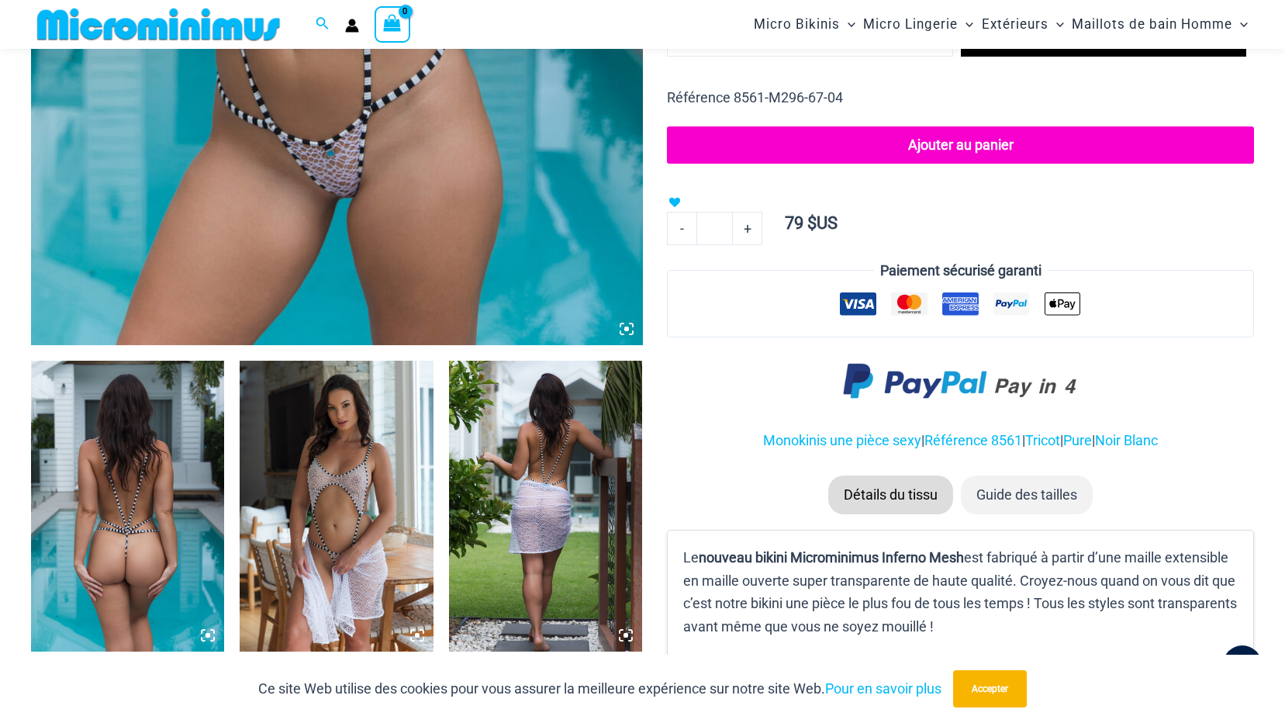
scroll to position [839, 0]
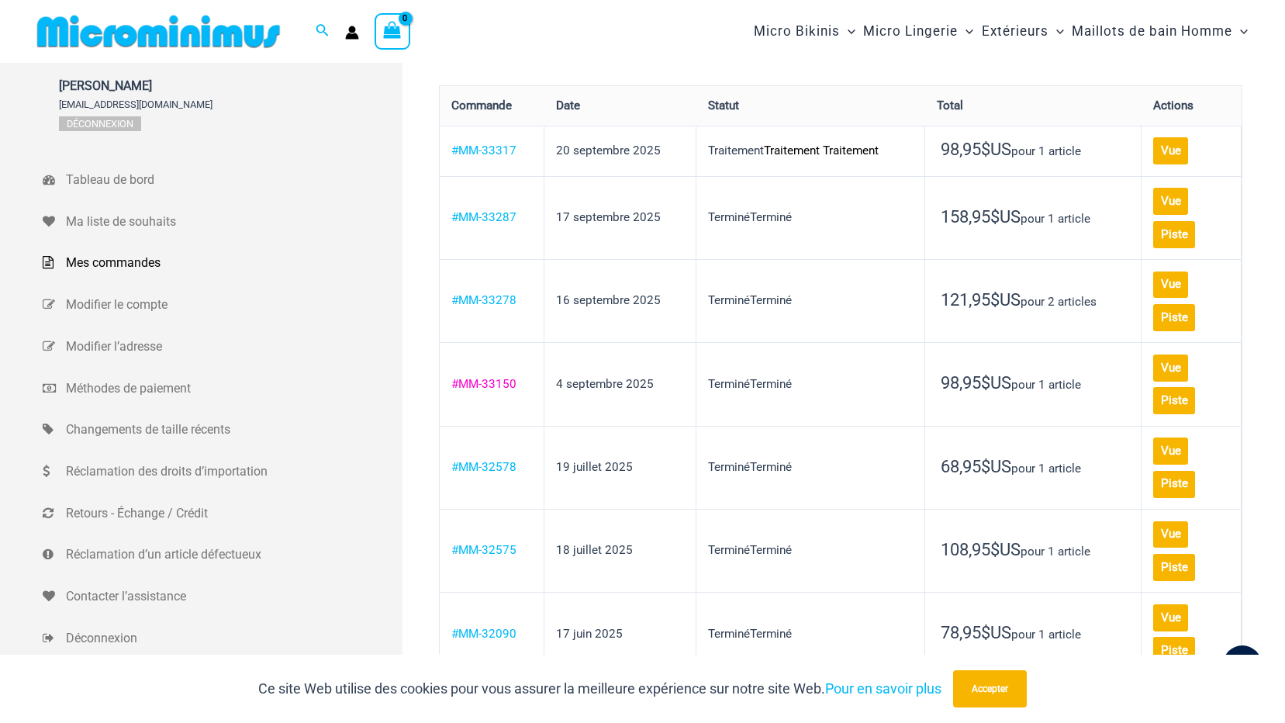
click at [497, 378] on link "#MM-33150" at bounding box center [483, 384] width 65 height 14
click at [483, 460] on link "#MM-32578" at bounding box center [483, 467] width 65 height 14
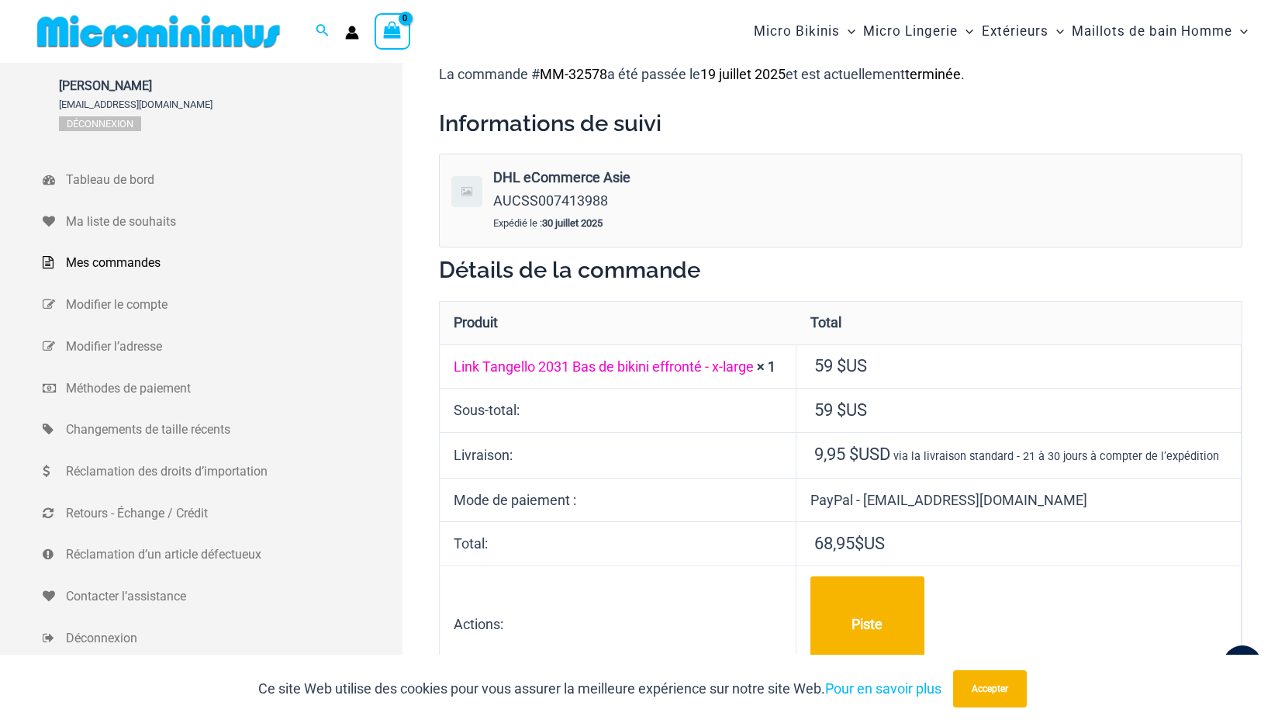
click at [586, 361] on link "Link Tangello 2031 Bas de bikini effronté - x-large" at bounding box center [604, 366] width 300 height 16
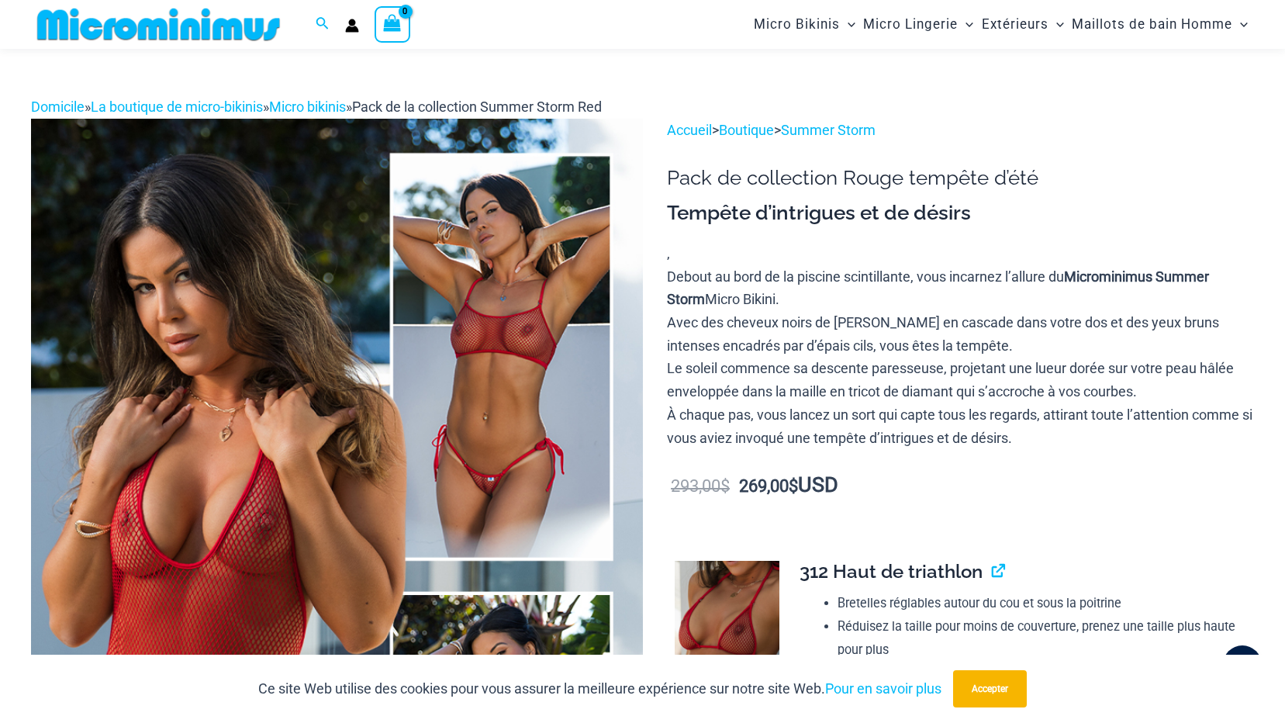
scroll to position [1281, 0]
